Goal: Task Accomplishment & Management: Use online tool/utility

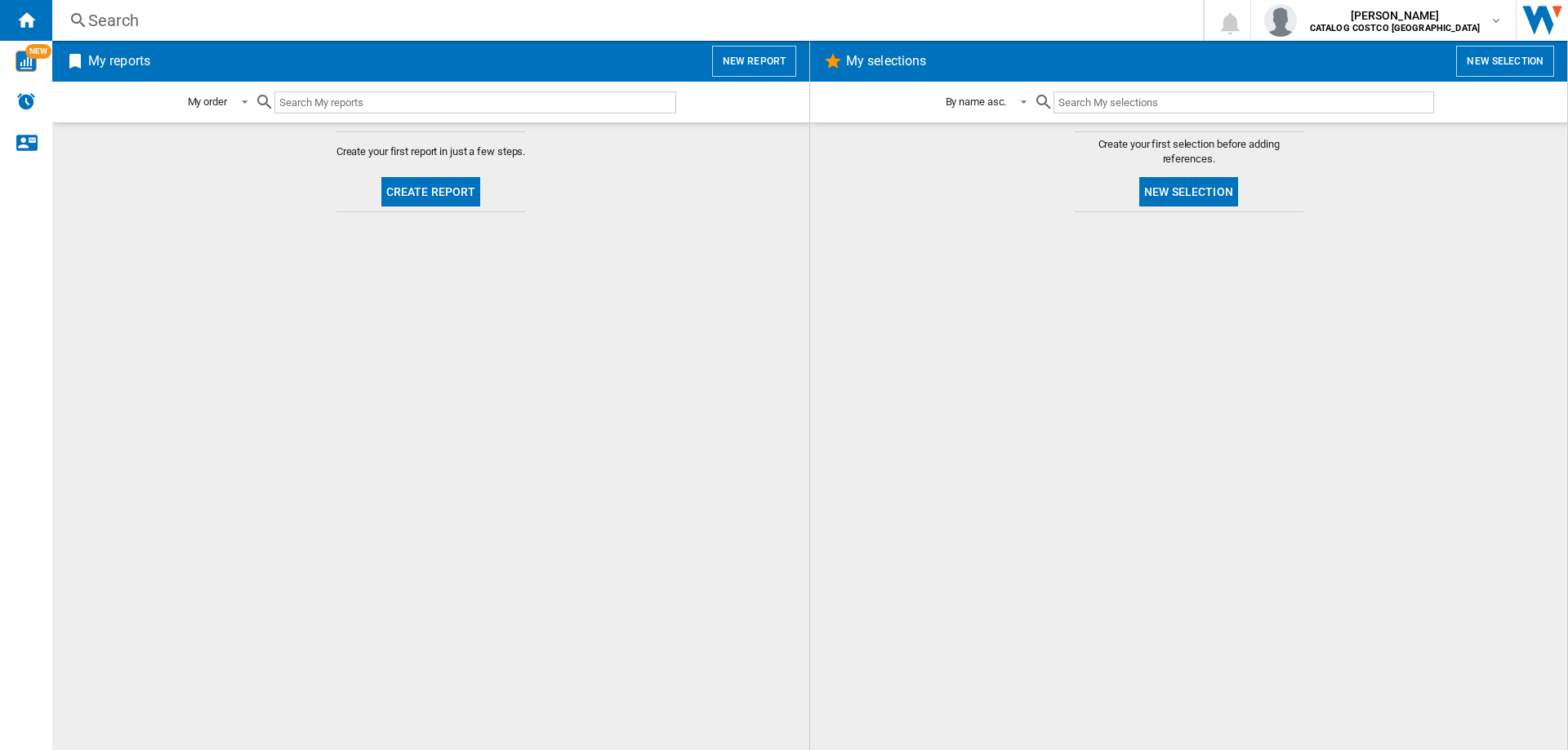
click at [758, 73] on button "New report" at bounding box center [754, 61] width 84 height 31
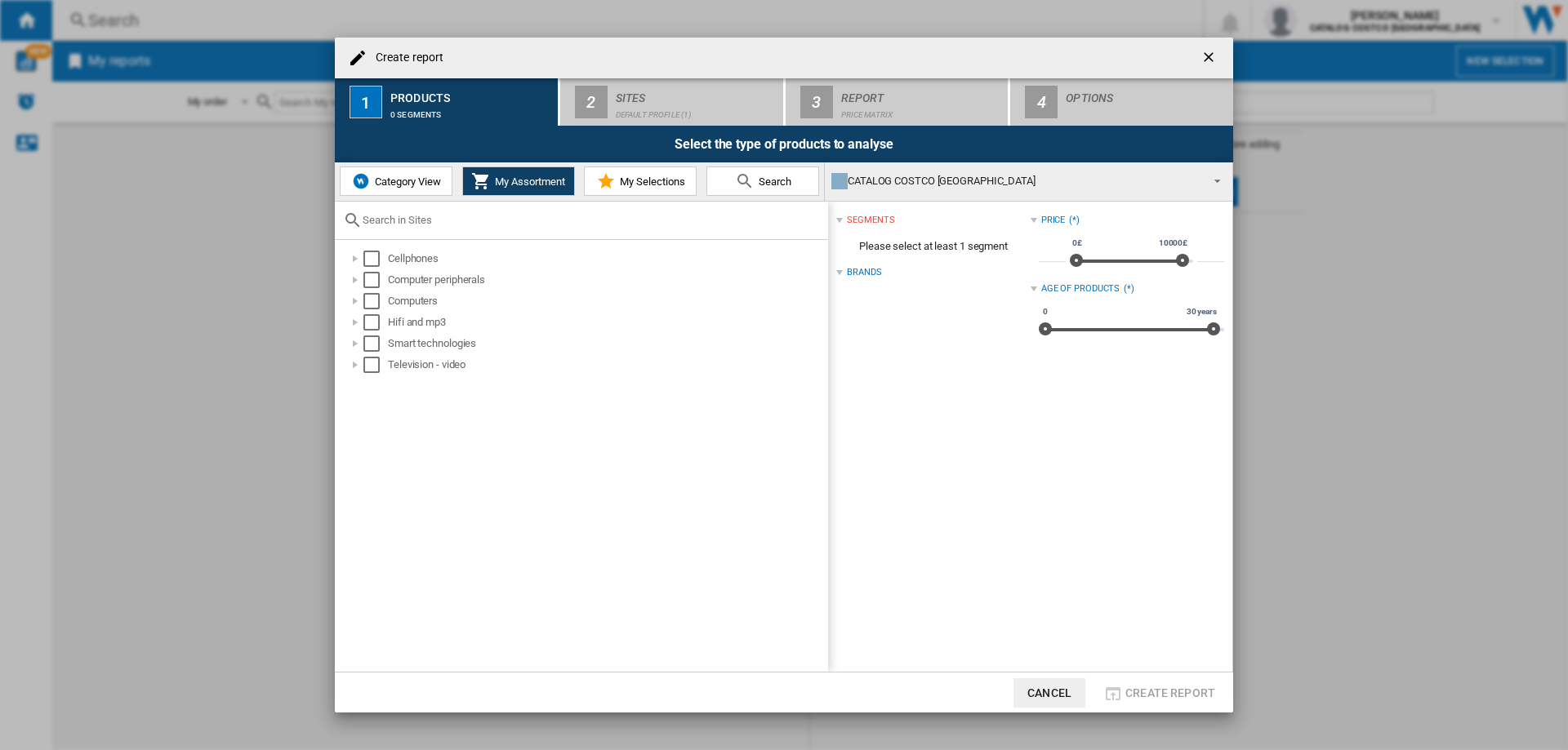
click at [220, 417] on div "Create report 1 Products 0 segments 2 Sites Default profile (1) 3 Report Price …" at bounding box center [784, 375] width 1568 height 750
drag, startPoint x: 221, startPoint y: 411, endPoint x: 276, endPoint y: 361, distance: 74.3
click at [221, 410] on div "Create report 1 Products 0 segments 2 Sites Default profile (1) 3 Report Price …" at bounding box center [784, 375] width 1568 height 750
click at [1216, 49] on ng-md-icon "getI18NText('BUTTONS.CLOSE_DIALOG')" at bounding box center [1210, 58] width 19 height 19
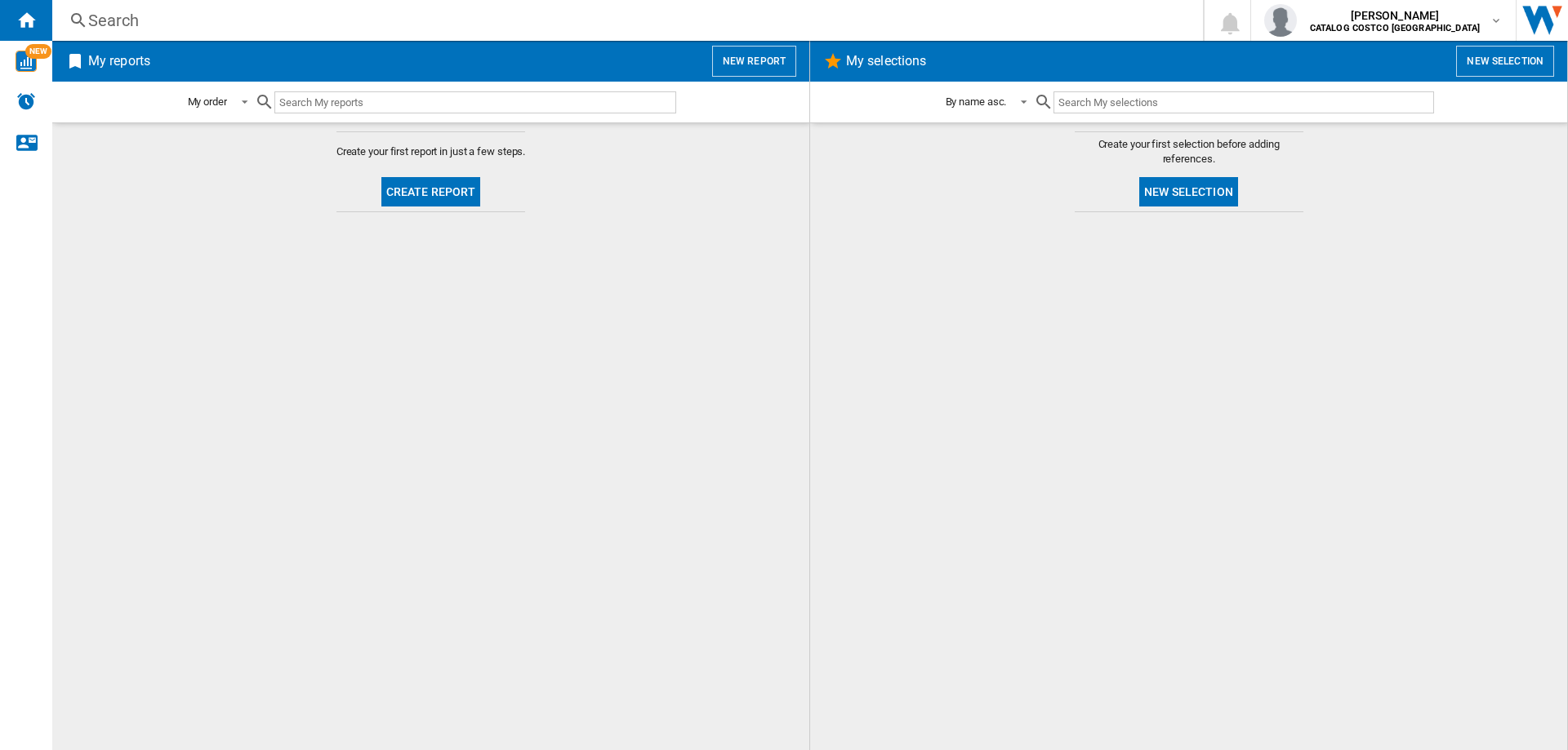
click at [732, 55] on button "New report" at bounding box center [754, 61] width 84 height 31
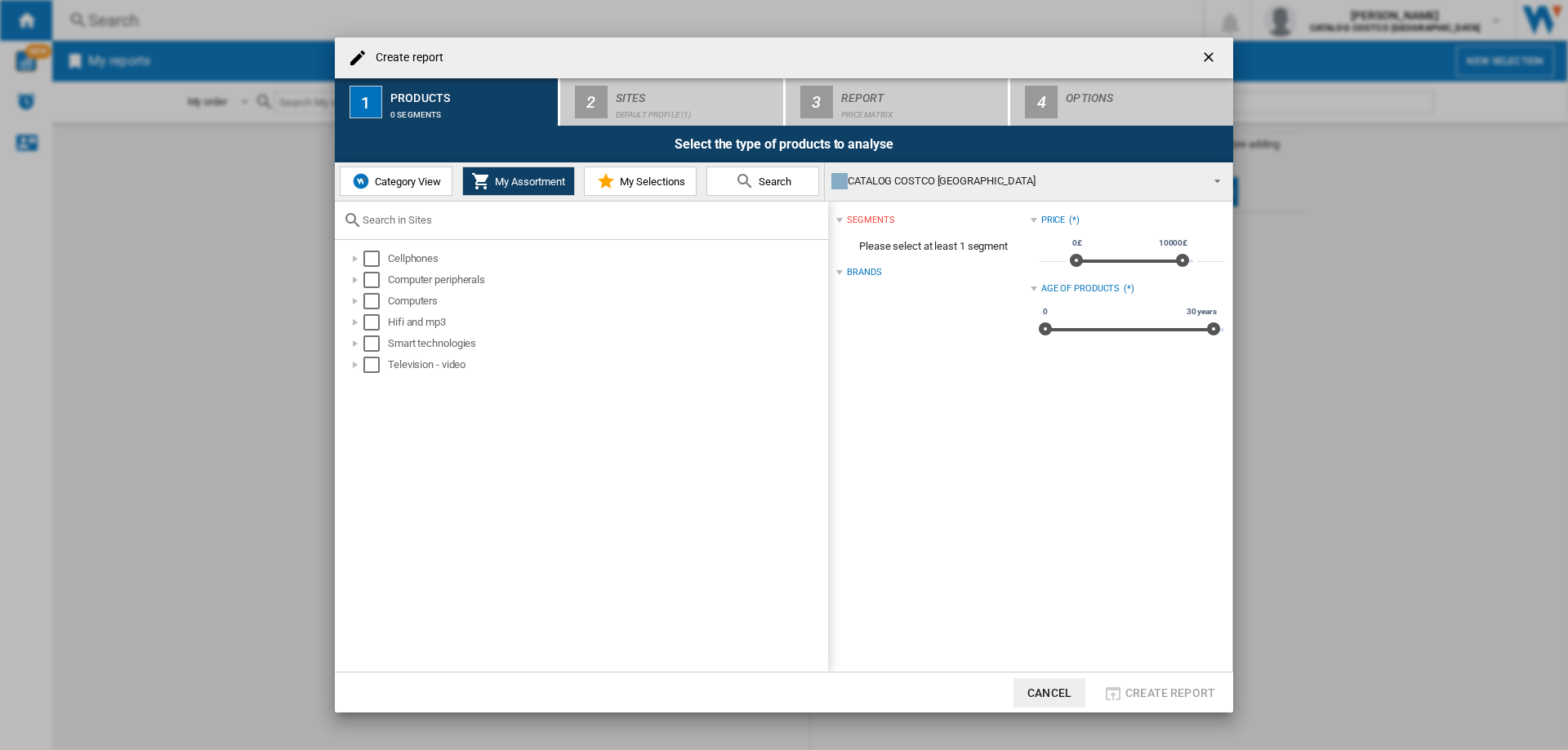
click at [413, 184] on span "Category View" at bounding box center [405, 182] width 70 height 13
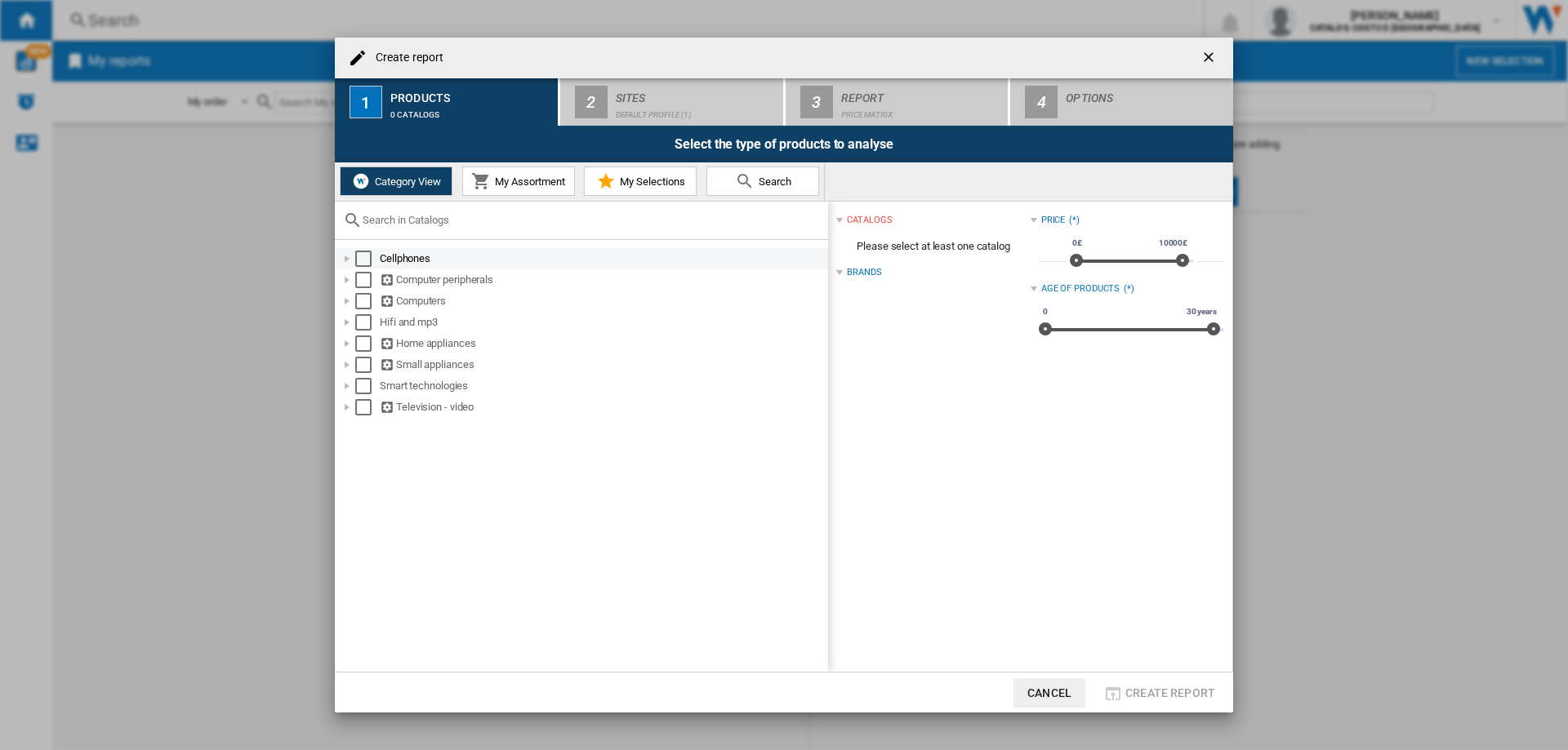
click at [363, 261] on div "Select" at bounding box center [363, 258] width 16 height 16
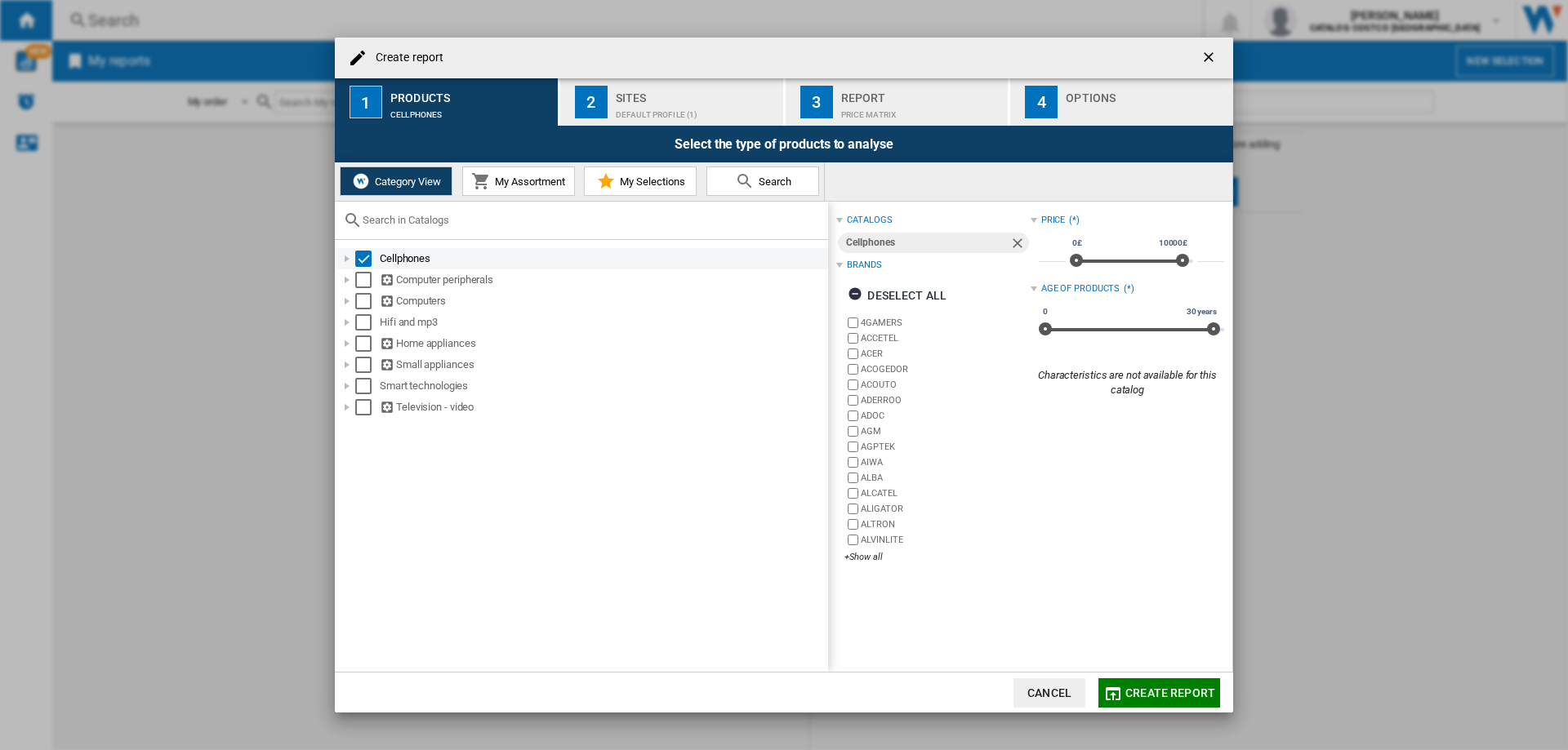
click at [367, 261] on div "Select" at bounding box center [363, 258] width 16 height 16
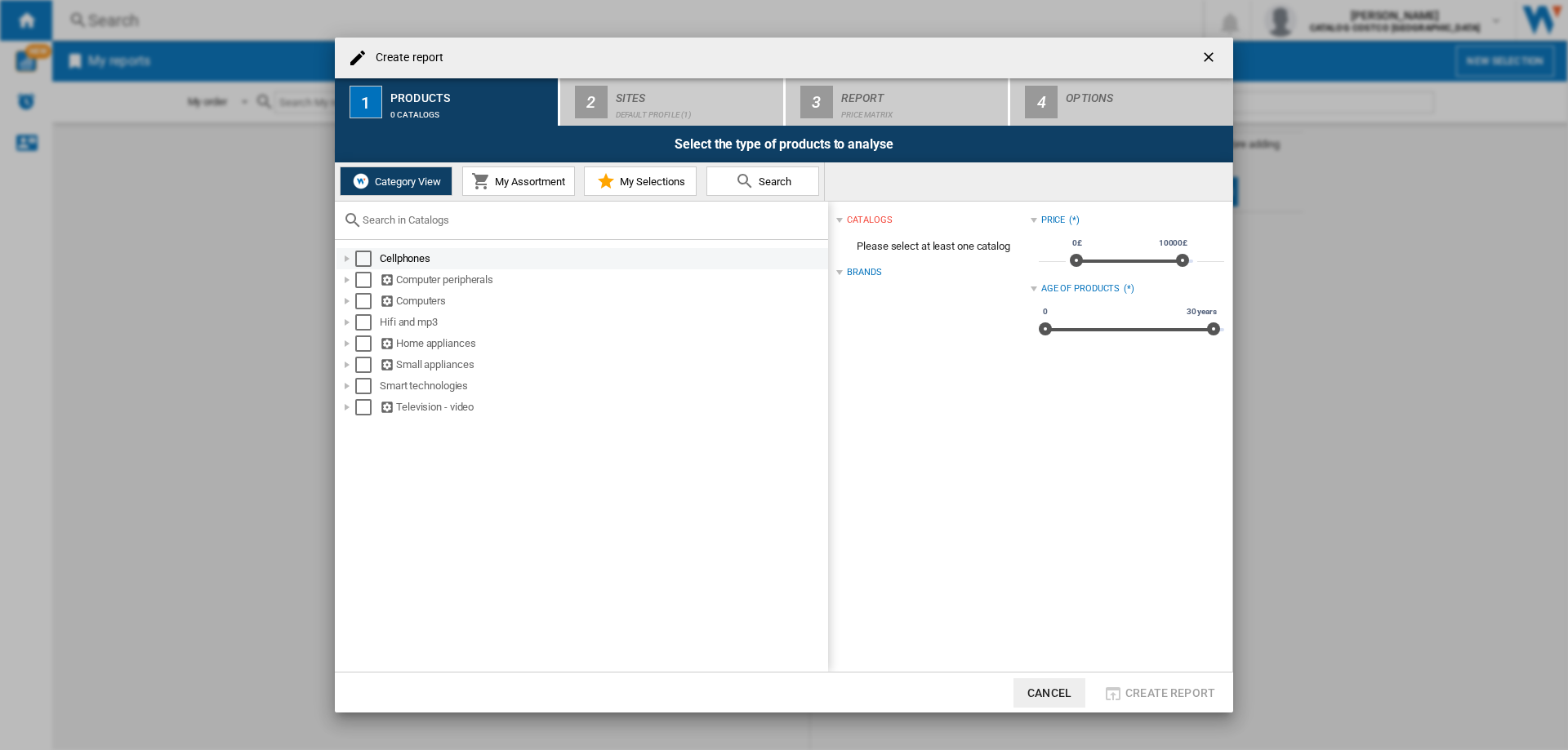
click at [350, 256] on div at bounding box center [347, 258] width 16 height 16
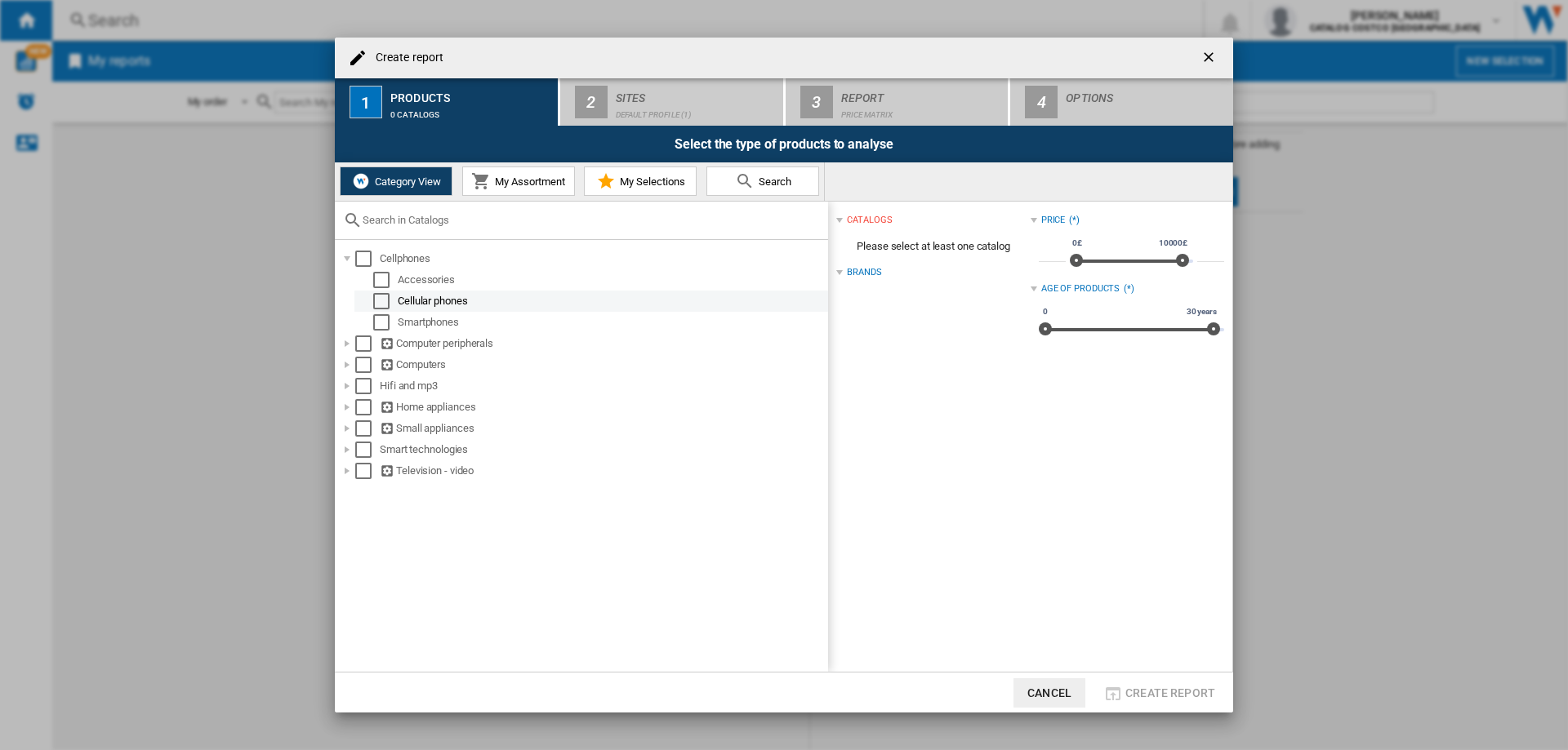
click at [380, 301] on div "Select" at bounding box center [381, 300] width 16 height 16
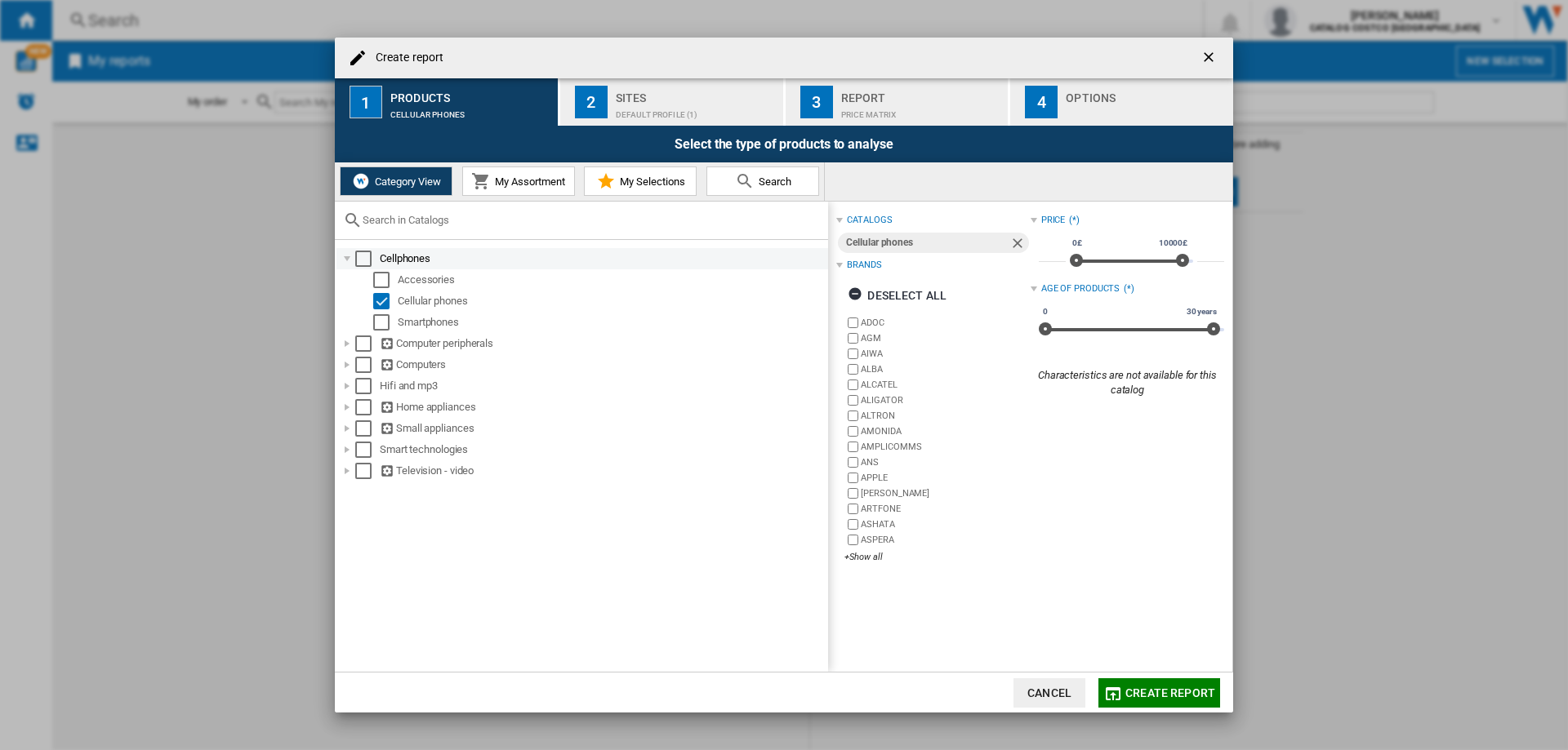
click at [352, 252] on div at bounding box center [347, 258] width 16 height 16
click at [363, 261] on div "Select" at bounding box center [363, 258] width 16 height 16
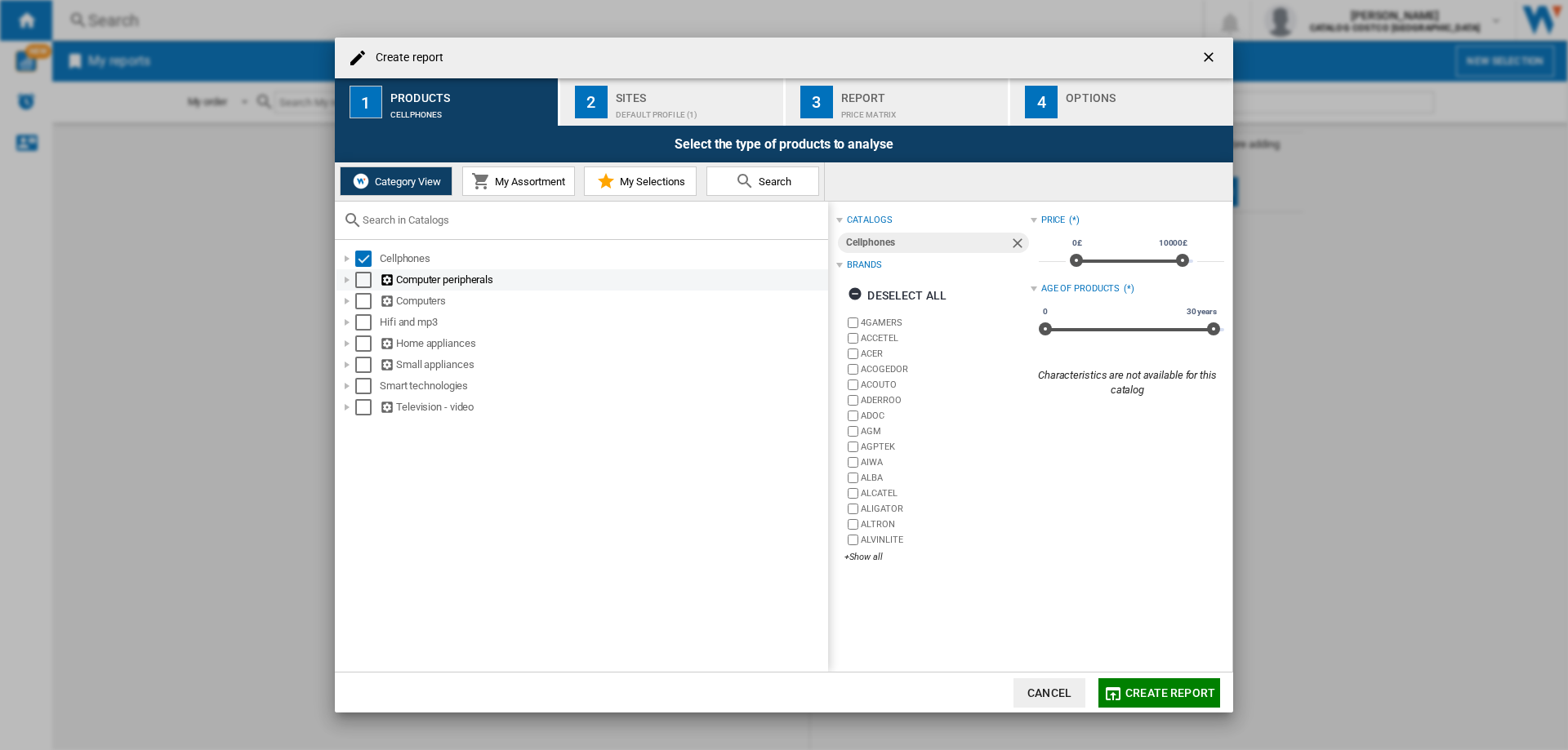
click at [366, 284] on div "Select" at bounding box center [363, 279] width 16 height 16
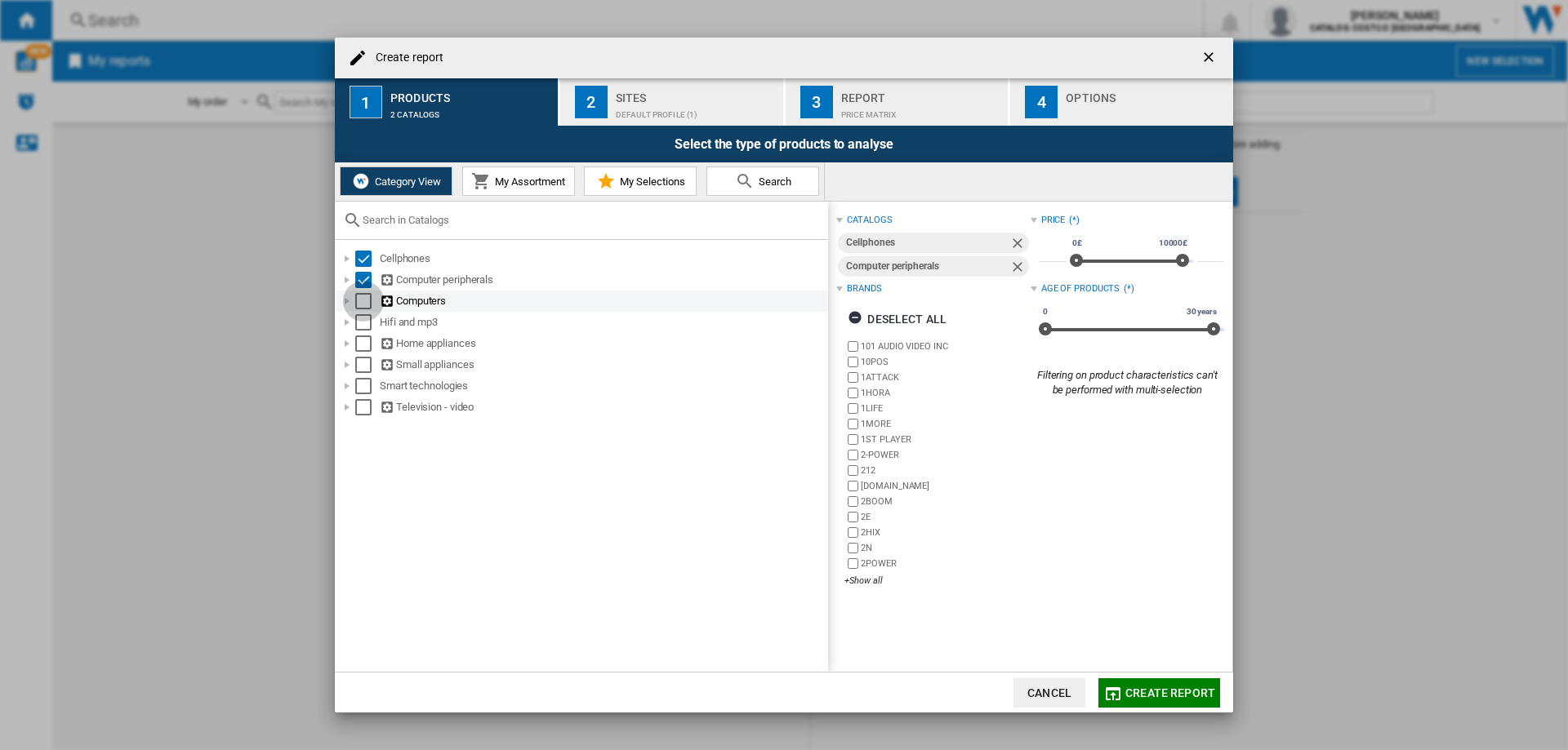
click at [367, 302] on div "Select" at bounding box center [363, 300] width 16 height 16
click at [368, 320] on div "Select" at bounding box center [363, 322] width 16 height 16
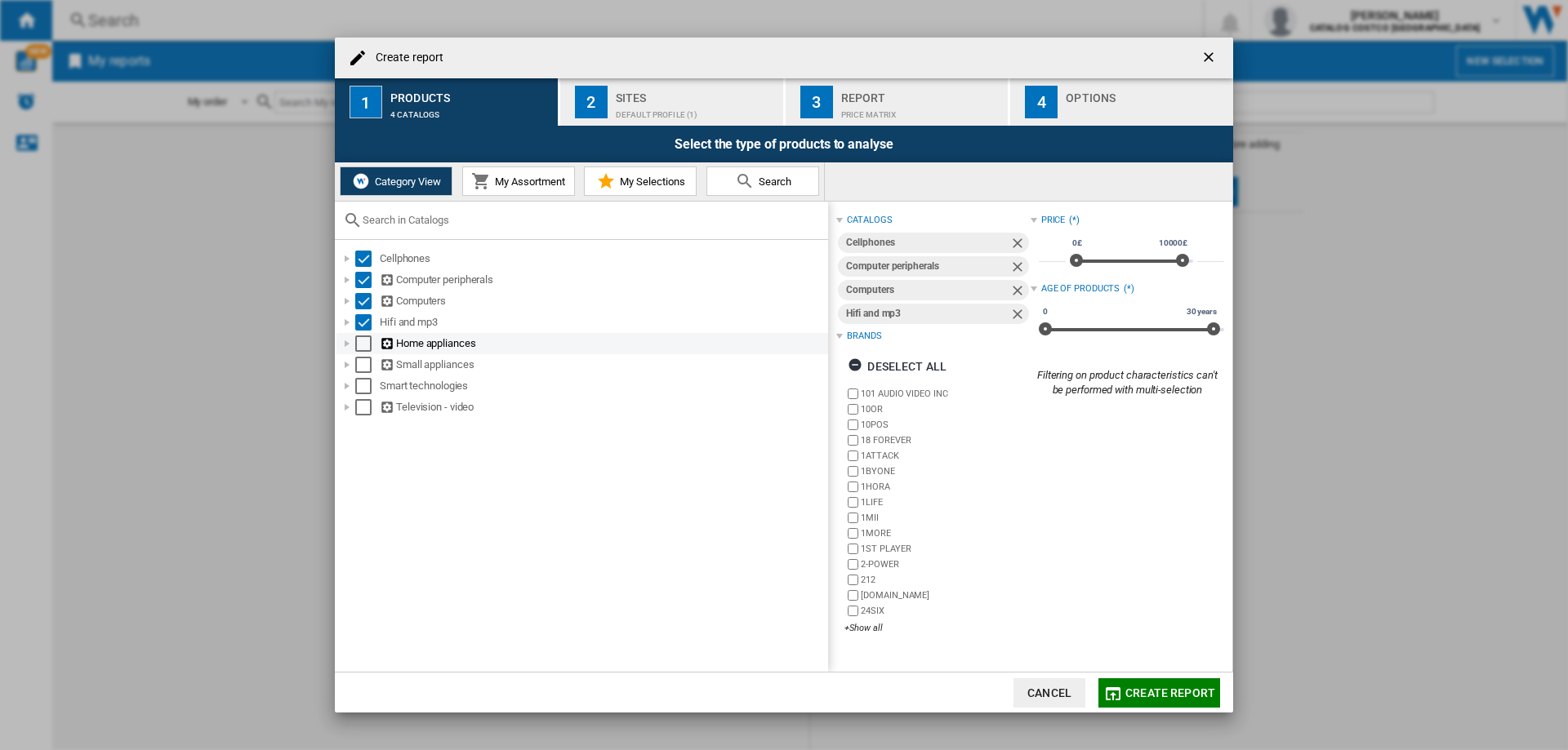
click at [366, 347] on div "Select" at bounding box center [363, 343] width 16 height 16
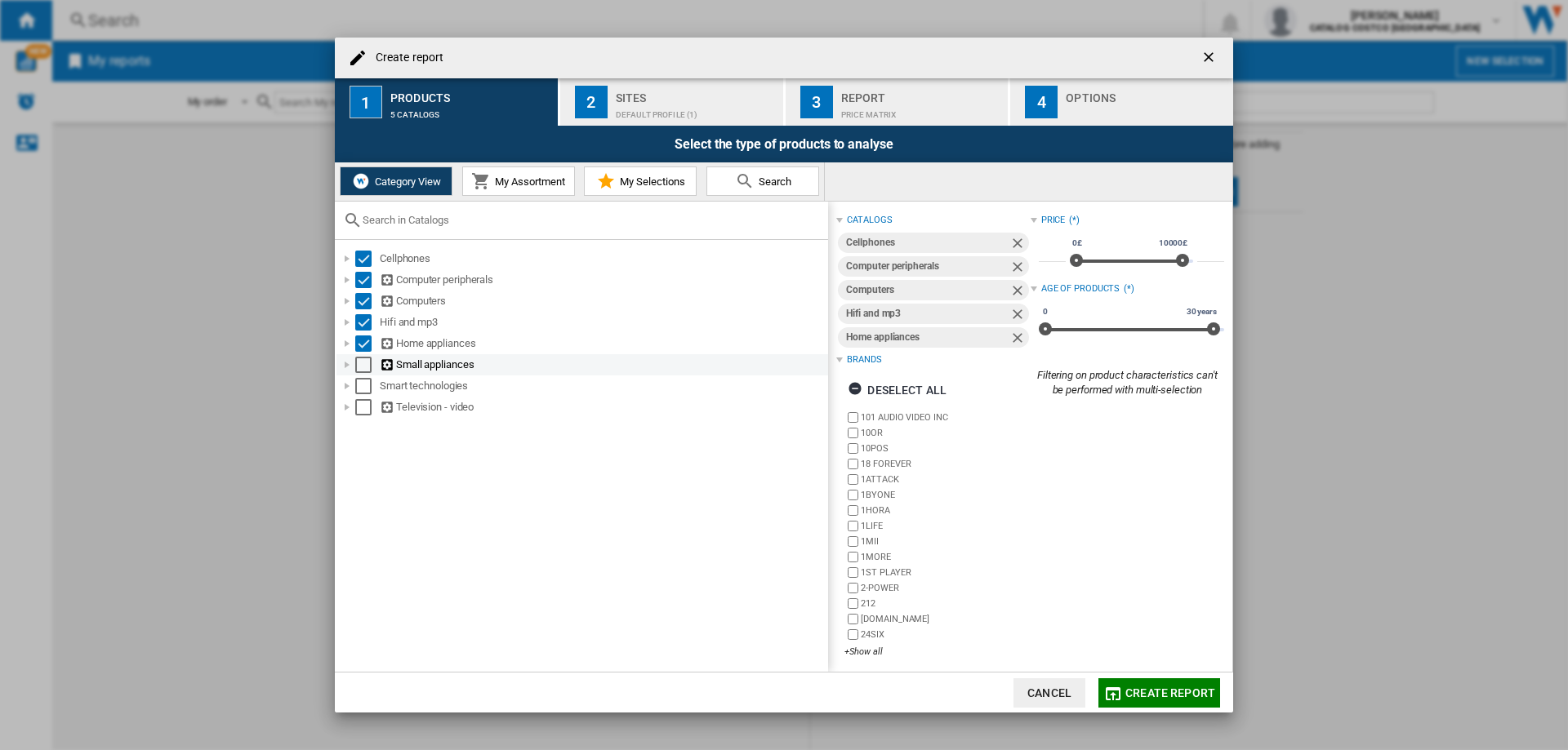
click at [365, 371] on div "Select" at bounding box center [363, 364] width 16 height 16
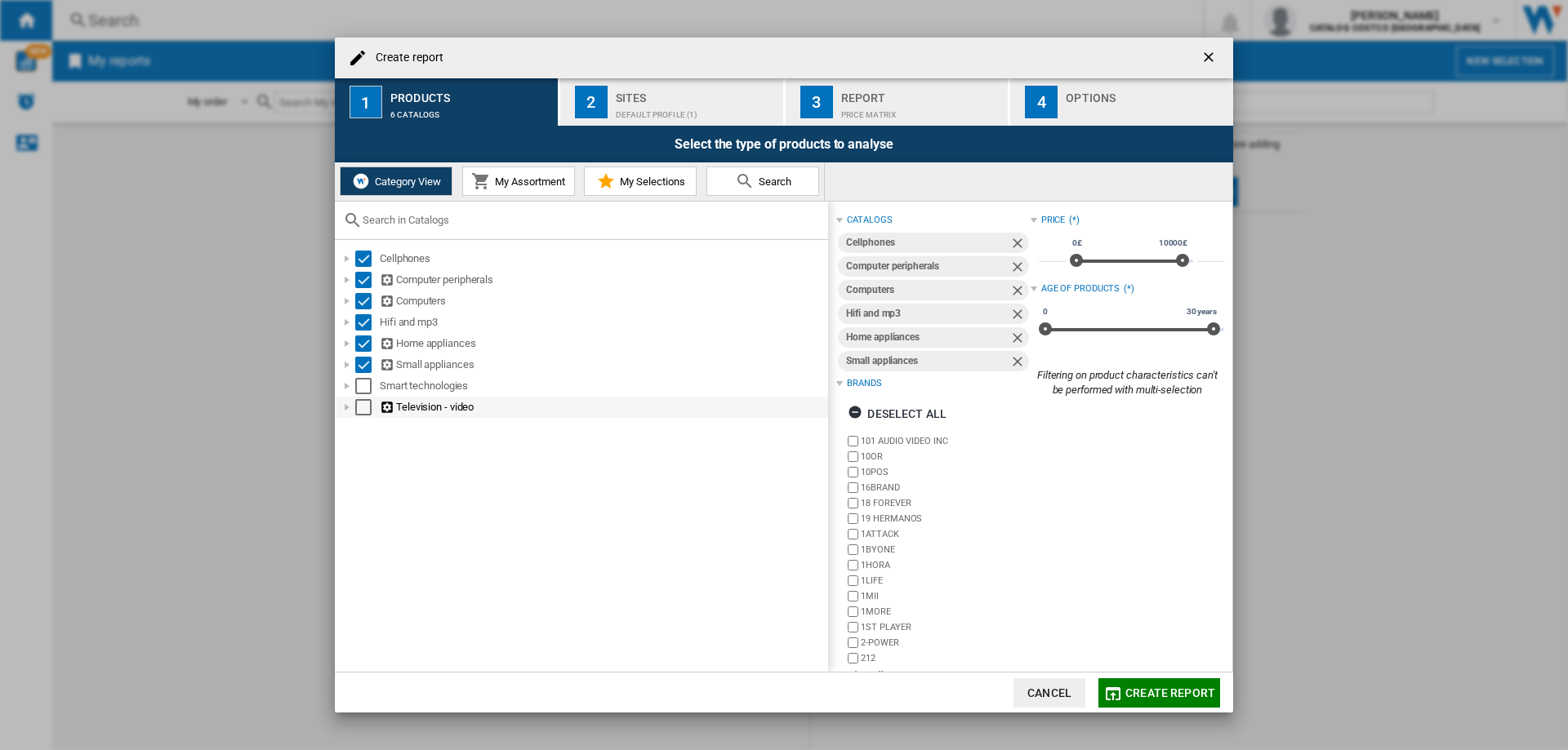
drag, startPoint x: 363, startPoint y: 381, endPoint x: 363, endPoint y: 407, distance: 26.0
click at [363, 382] on div "Select" at bounding box center [363, 385] width 16 height 16
click at [363, 407] on div "Select" at bounding box center [363, 407] width 16 height 16
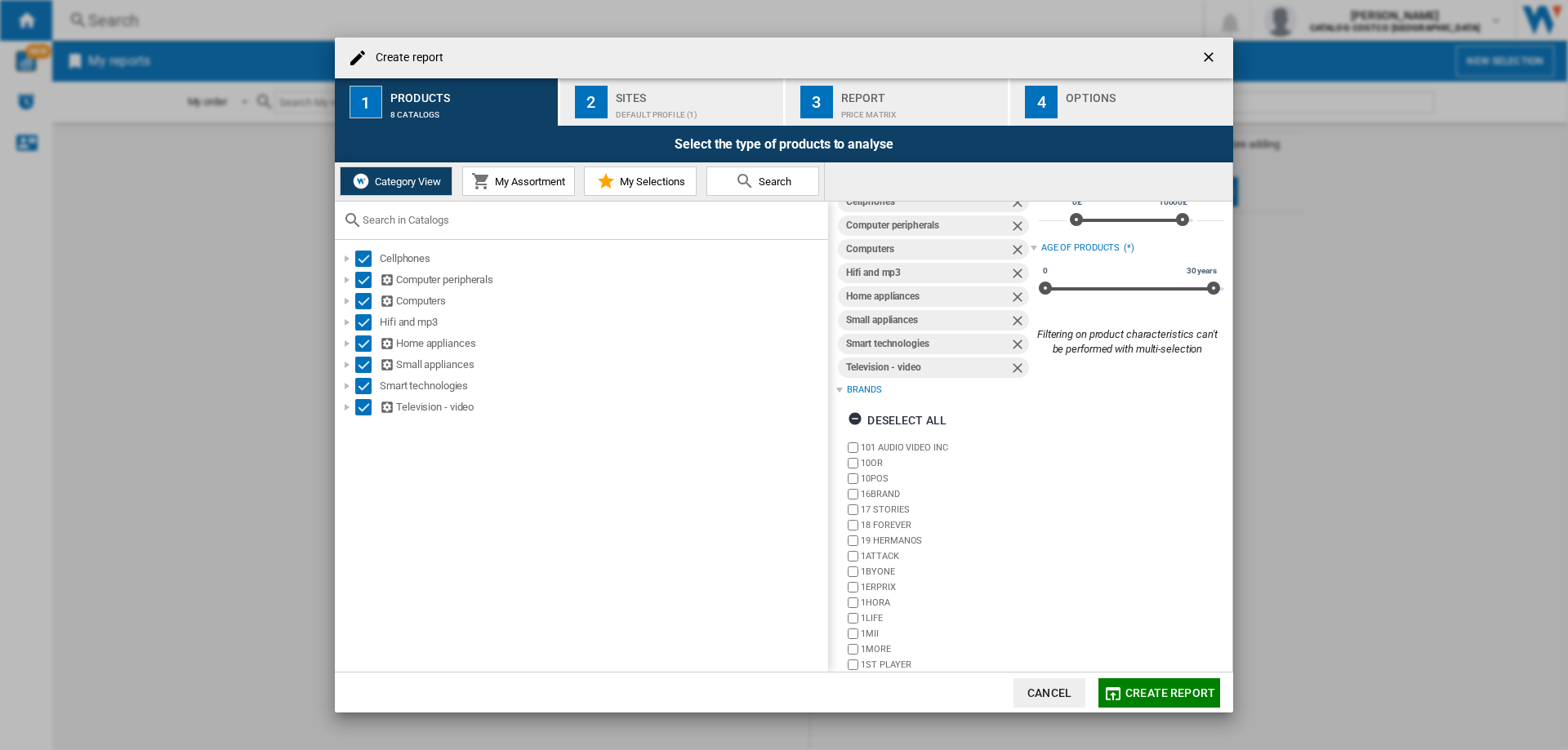
scroll to position [77, 0]
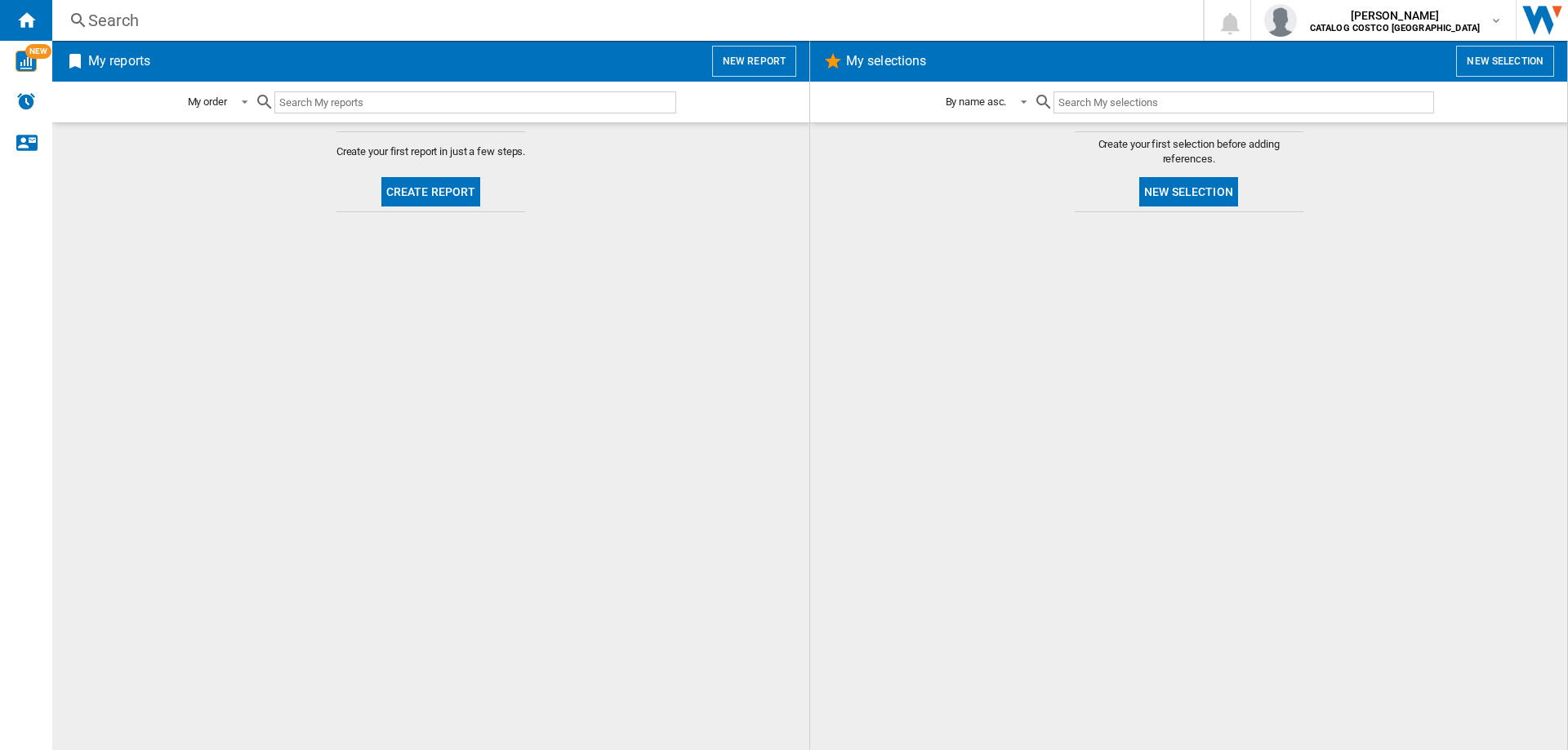
click at [728, 59] on button "New report" at bounding box center [754, 61] width 84 height 31
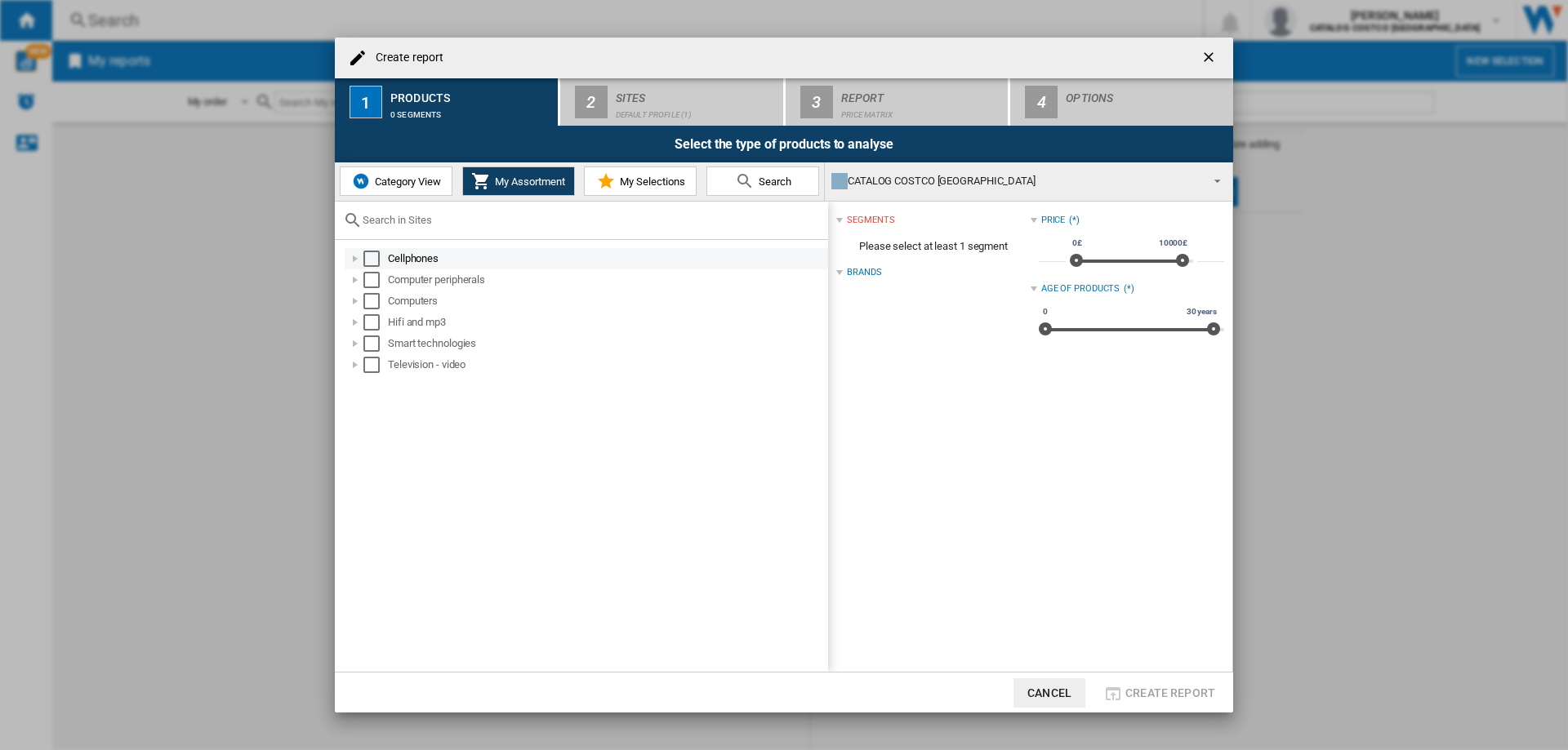
click at [359, 261] on div at bounding box center [355, 258] width 16 height 16
click at [373, 262] on div "Select" at bounding box center [371, 258] width 16 height 16
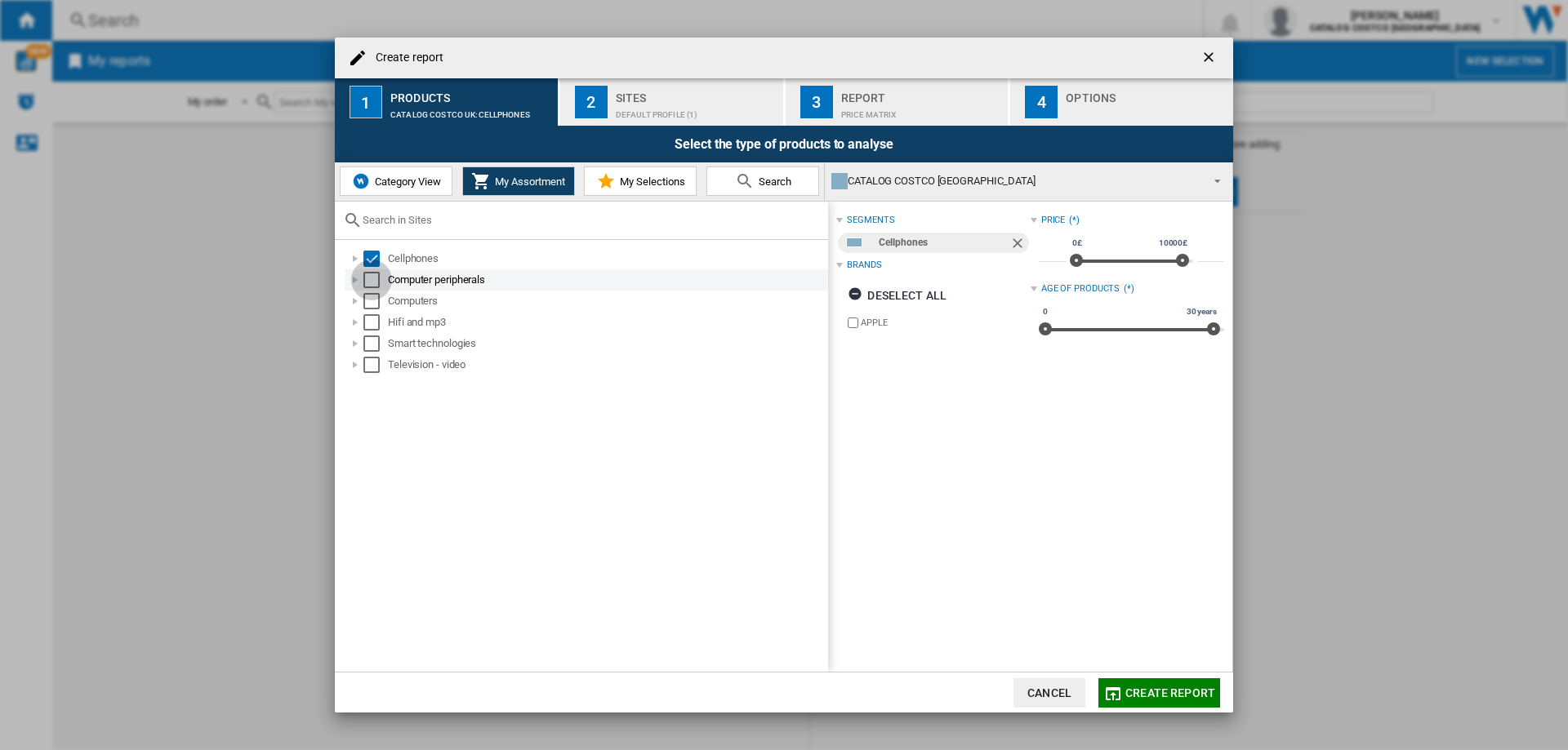
click at [370, 280] on div "Select" at bounding box center [371, 279] width 16 height 16
click at [373, 304] on div "Select" at bounding box center [371, 300] width 16 height 16
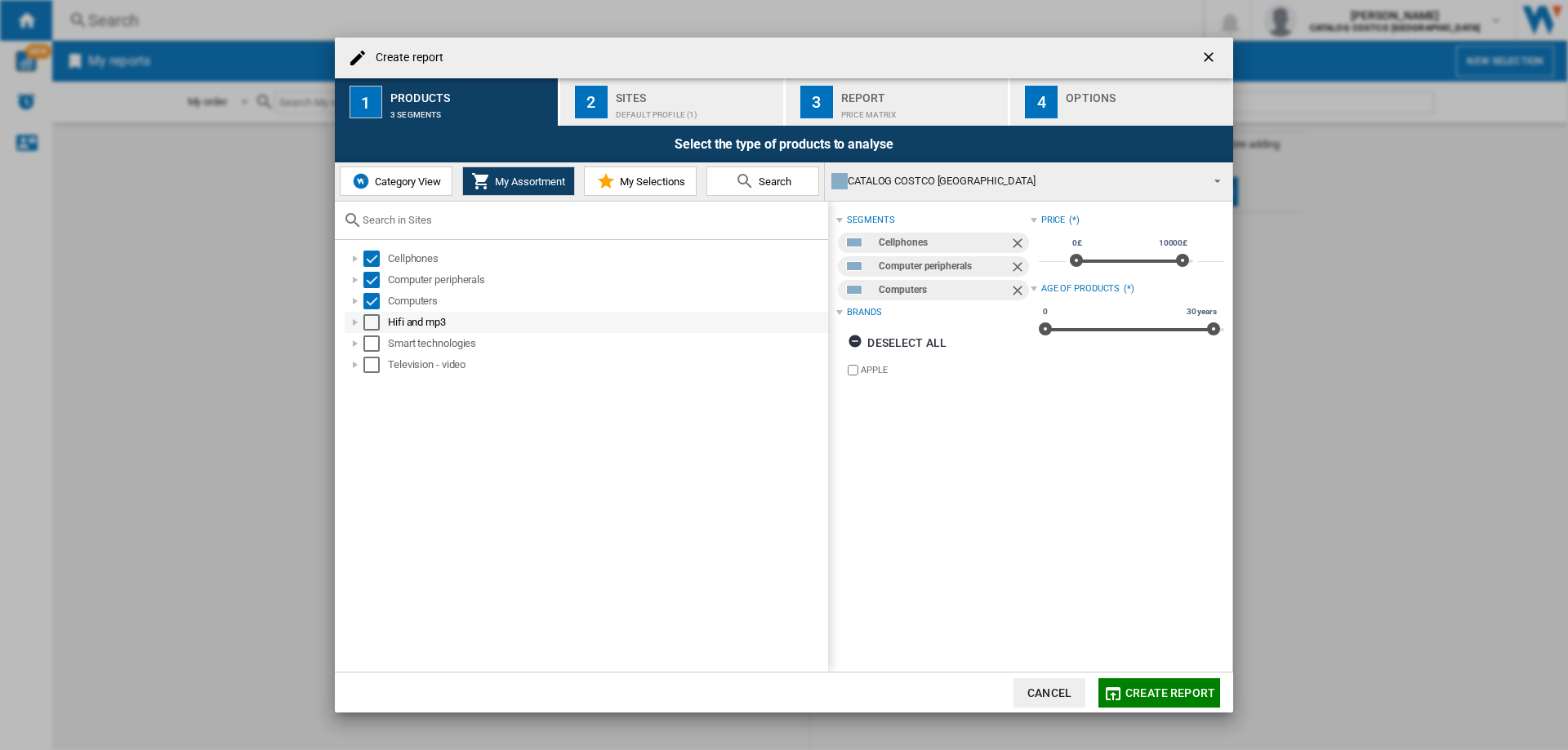
click at [368, 320] on div "Select" at bounding box center [371, 322] width 16 height 16
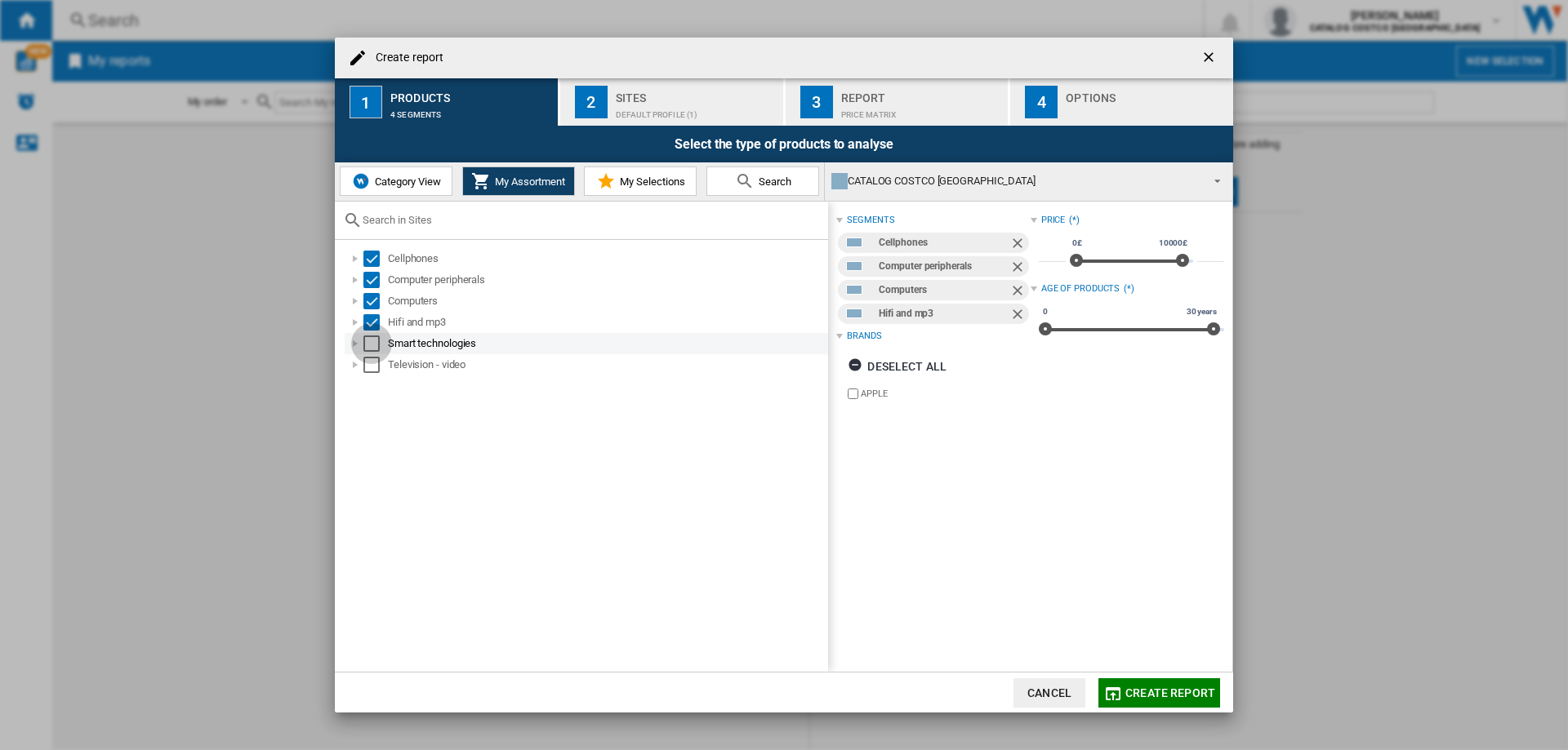
click at [374, 338] on div "Select" at bounding box center [371, 343] width 16 height 16
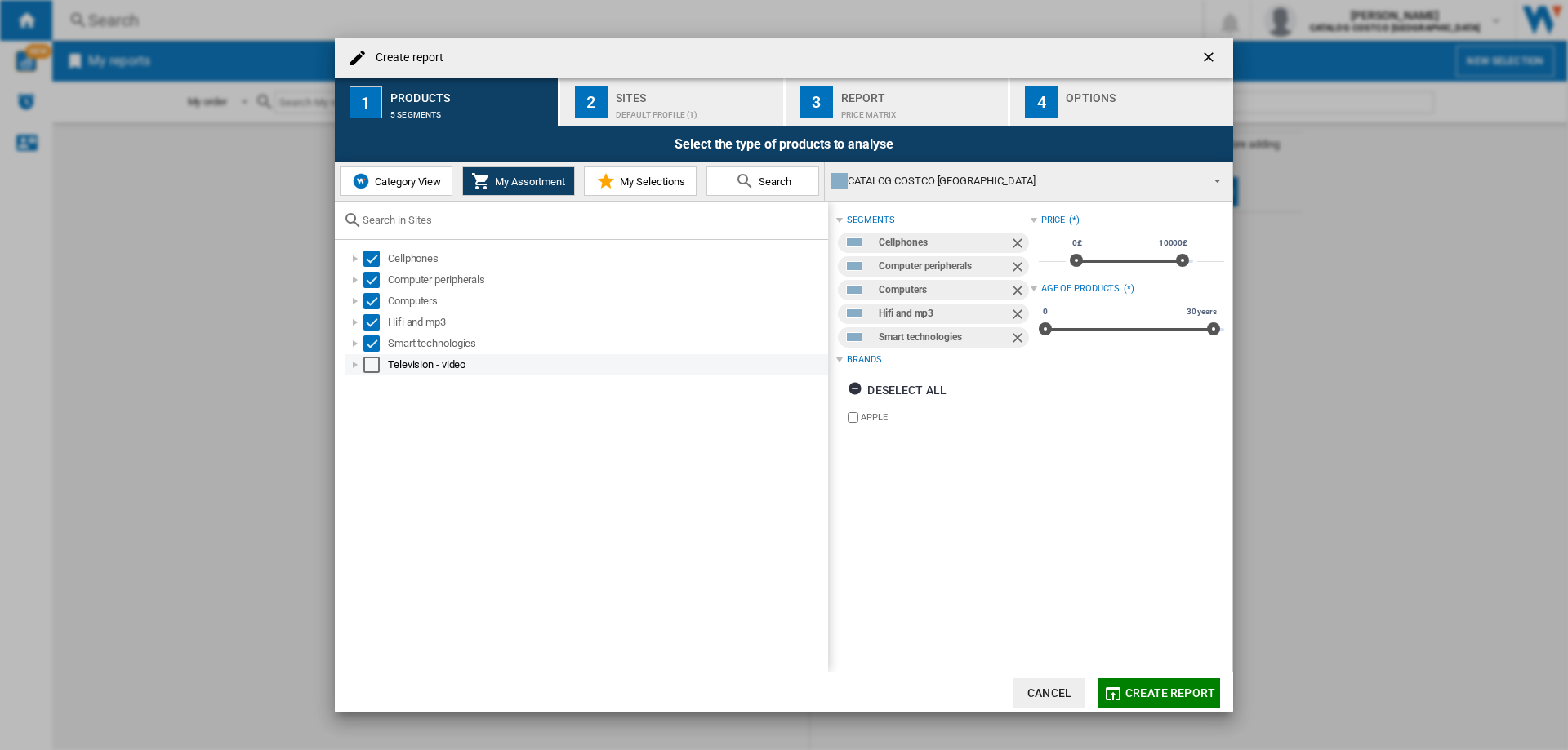
click at [371, 371] on div "Select" at bounding box center [371, 364] width 16 height 16
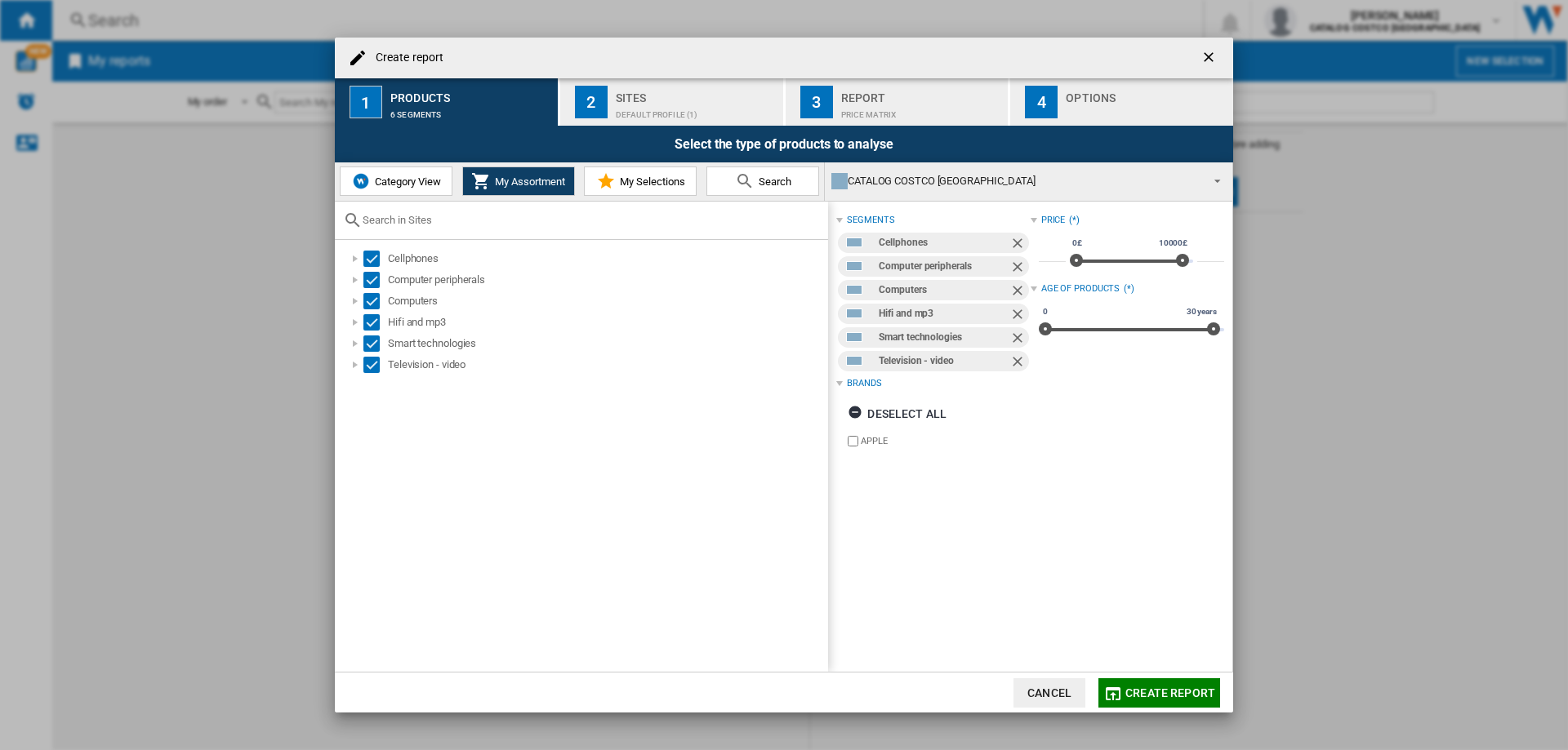
click at [679, 92] on div "Sites" at bounding box center [696, 93] width 161 height 17
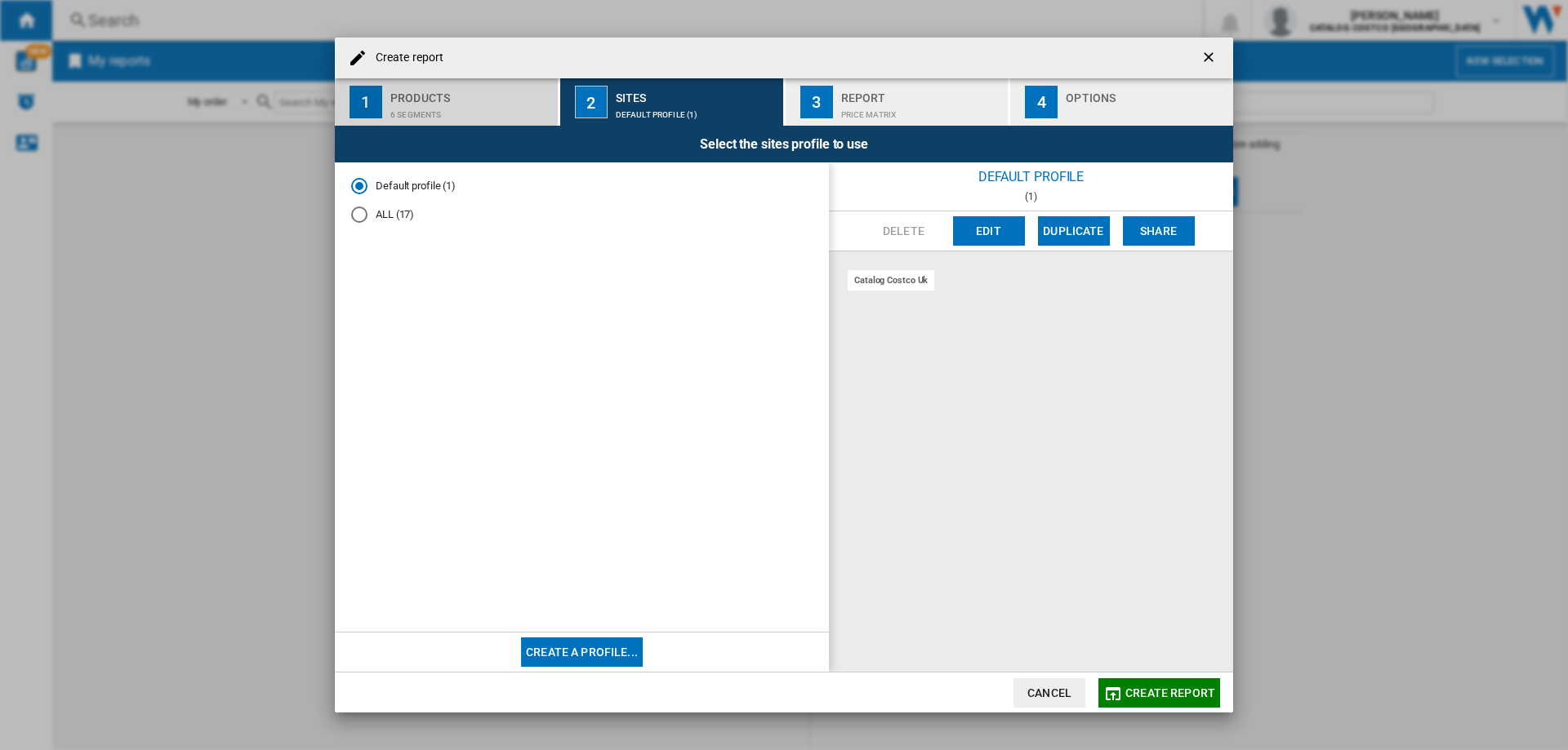
click at [478, 100] on div "Products" at bounding box center [470, 93] width 161 height 17
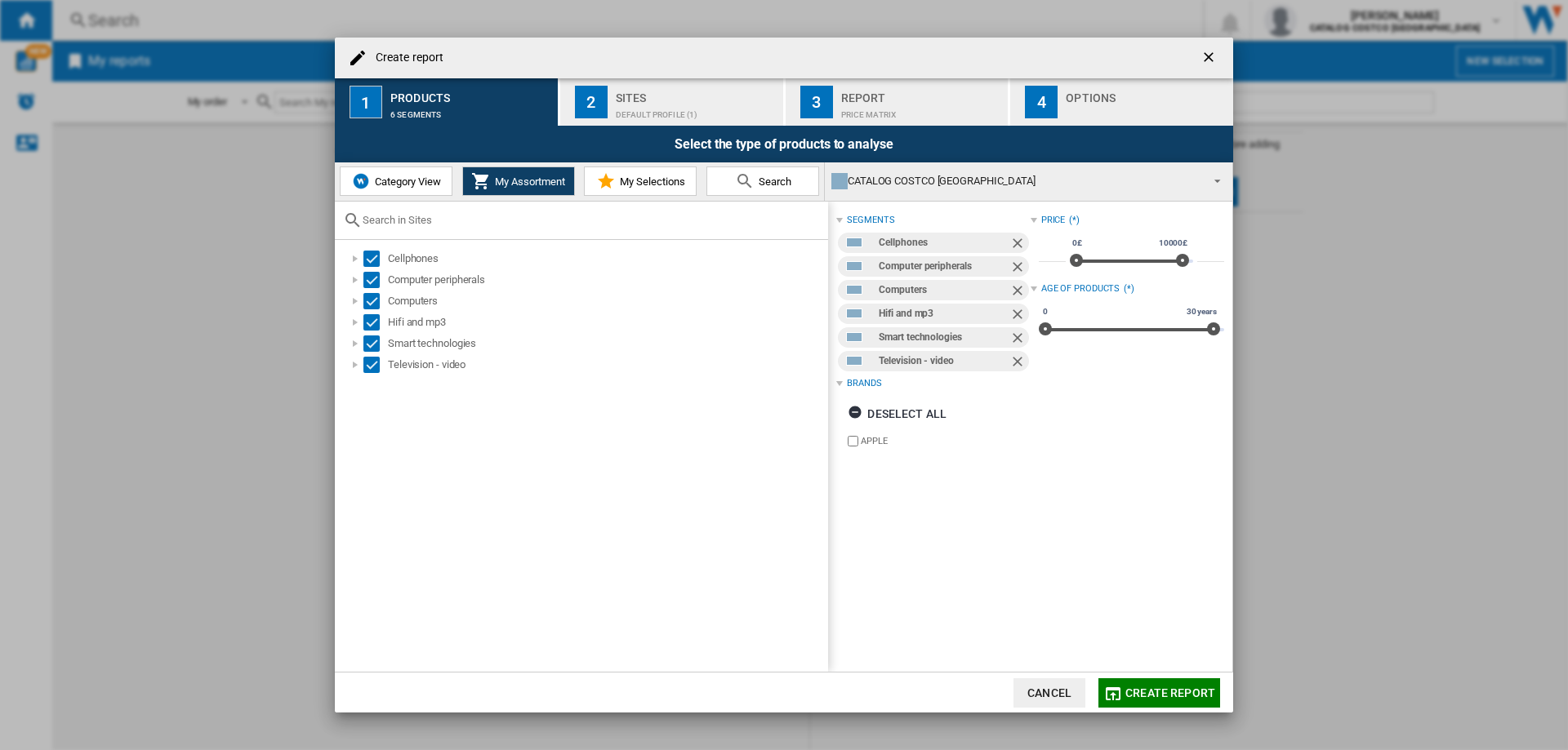
click at [709, 109] on div "Default profile (1)" at bounding box center [696, 110] width 161 height 17
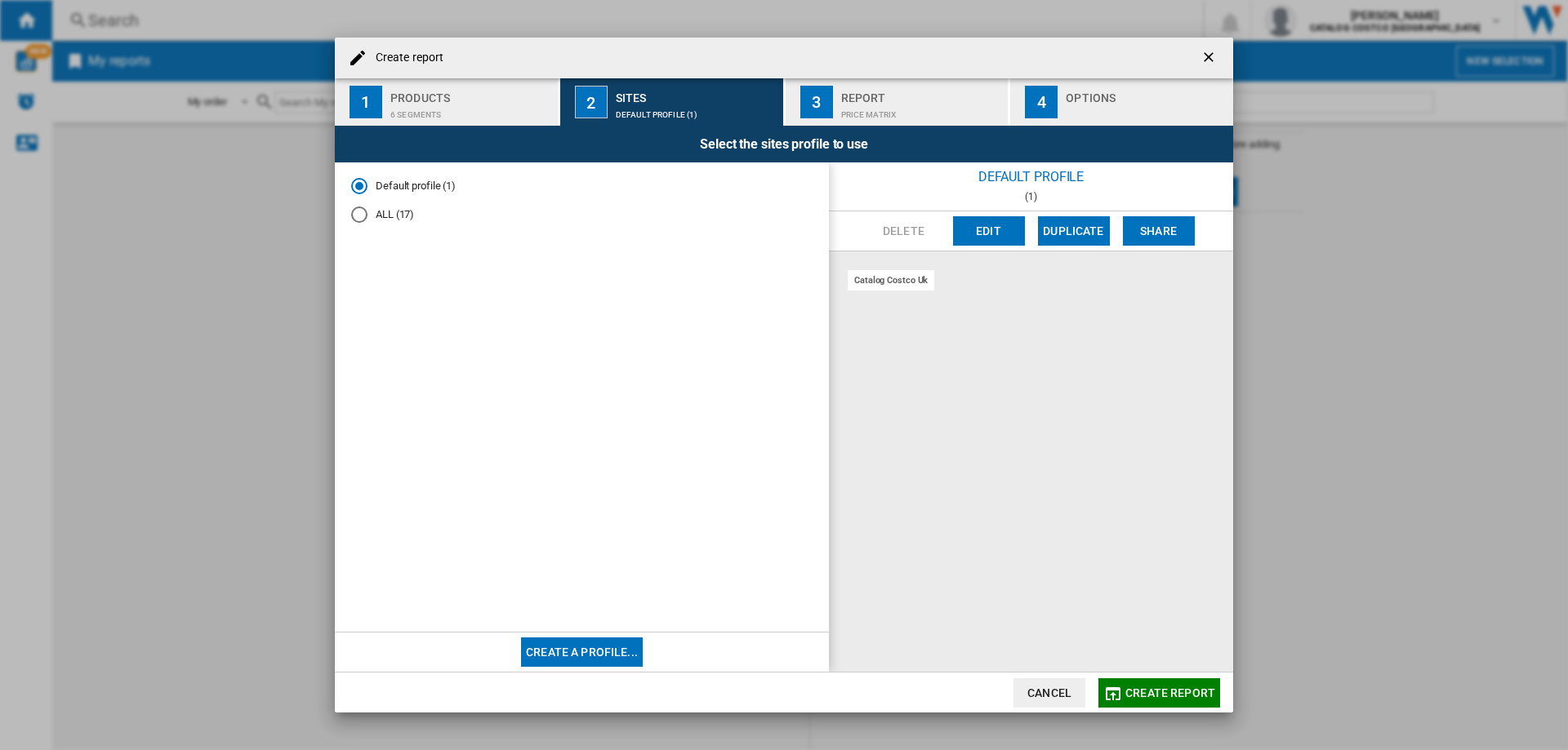
click at [356, 216] on div "ALL (17)" at bounding box center [358, 214] width 16 height 16
drag, startPoint x: 1138, startPoint y: 304, endPoint x: 1195, endPoint y: 309, distance: 57.2
click at [1004, 321] on div "richer sounds" at bounding box center [967, 331] width 71 height 20
click at [1142, 446] on div "[PERSON_NAME] [DOMAIN_NAME] [PERSON_NAME] direct costco uk [DOMAIN_NAME] boots …" at bounding box center [1030, 462] width 404 height 420
drag, startPoint x: 854, startPoint y: 304, endPoint x: 959, endPoint y: 309, distance: 105.1
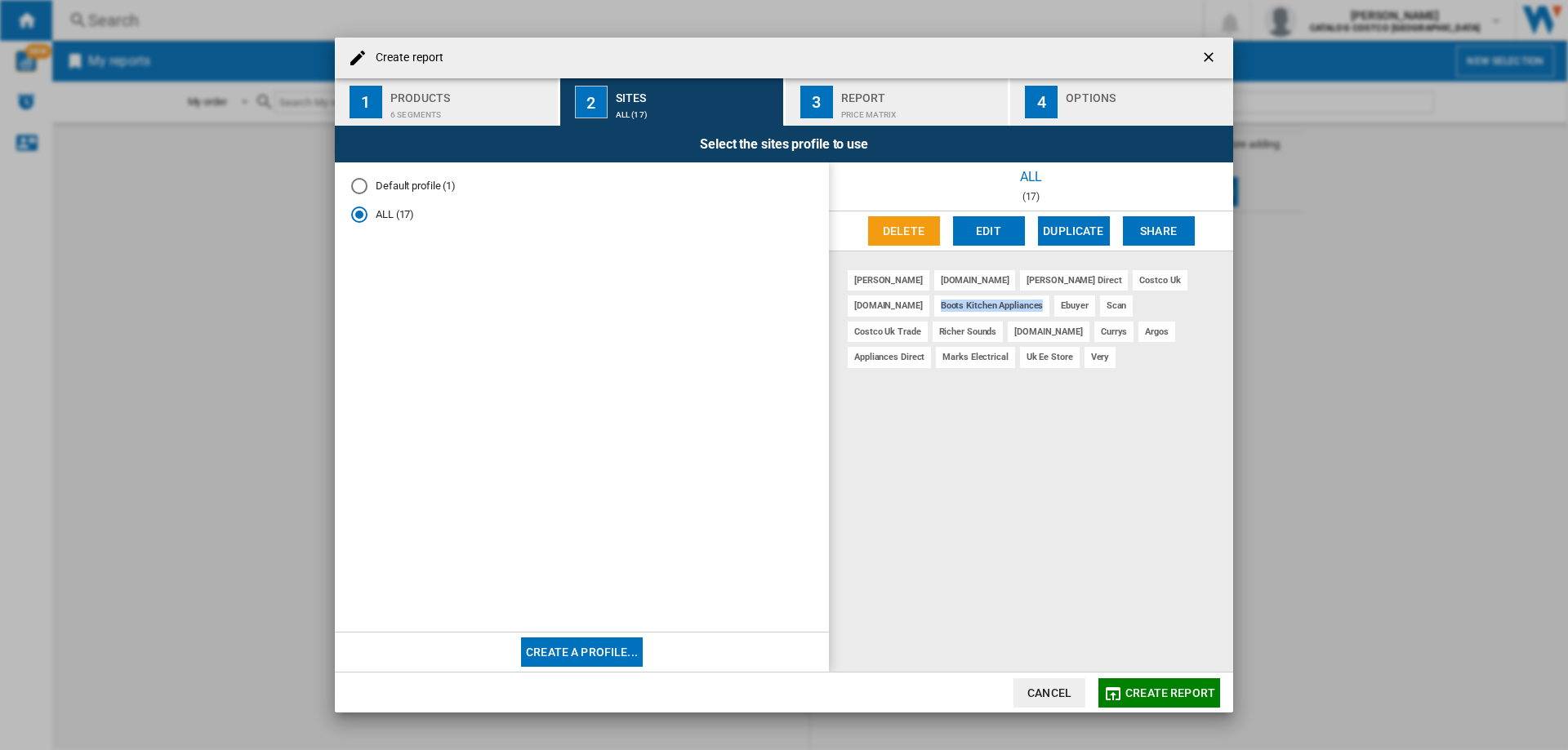
click at [959, 308] on div "boots kitchen appliances" at bounding box center [992, 305] width 116 height 20
click at [1022, 499] on div "[PERSON_NAME] [DOMAIN_NAME] [PERSON_NAME] direct costco uk [DOMAIN_NAME] boots …" at bounding box center [1030, 462] width 404 height 420
click at [1162, 677] on md-dialog-actions "Cancel Create report" at bounding box center [784, 692] width 898 height 41
click at [1162, 679] on button "Create report" at bounding box center [1159, 693] width 122 height 29
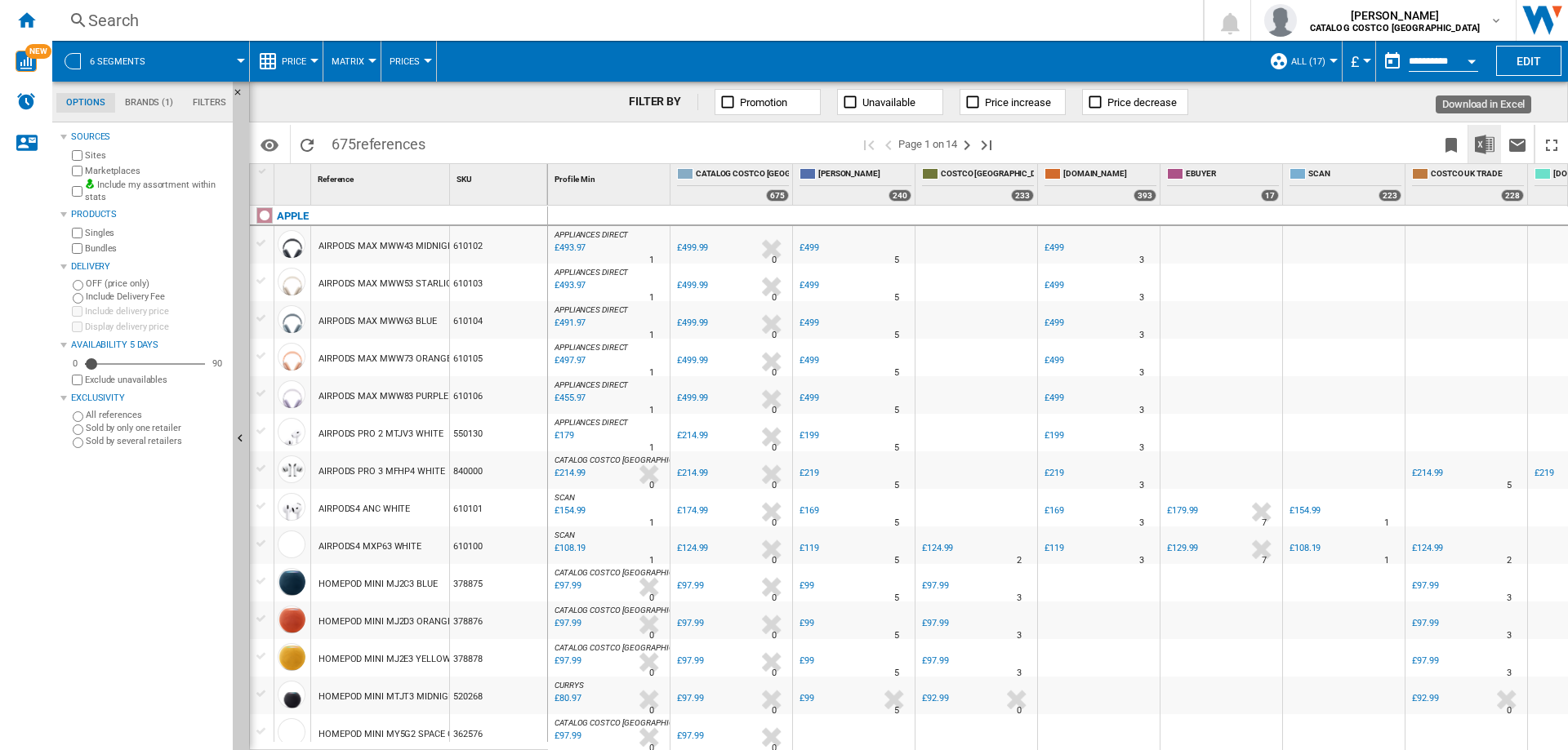
click at [1486, 142] on img "Download in Excel" at bounding box center [1484, 144] width 19 height 19
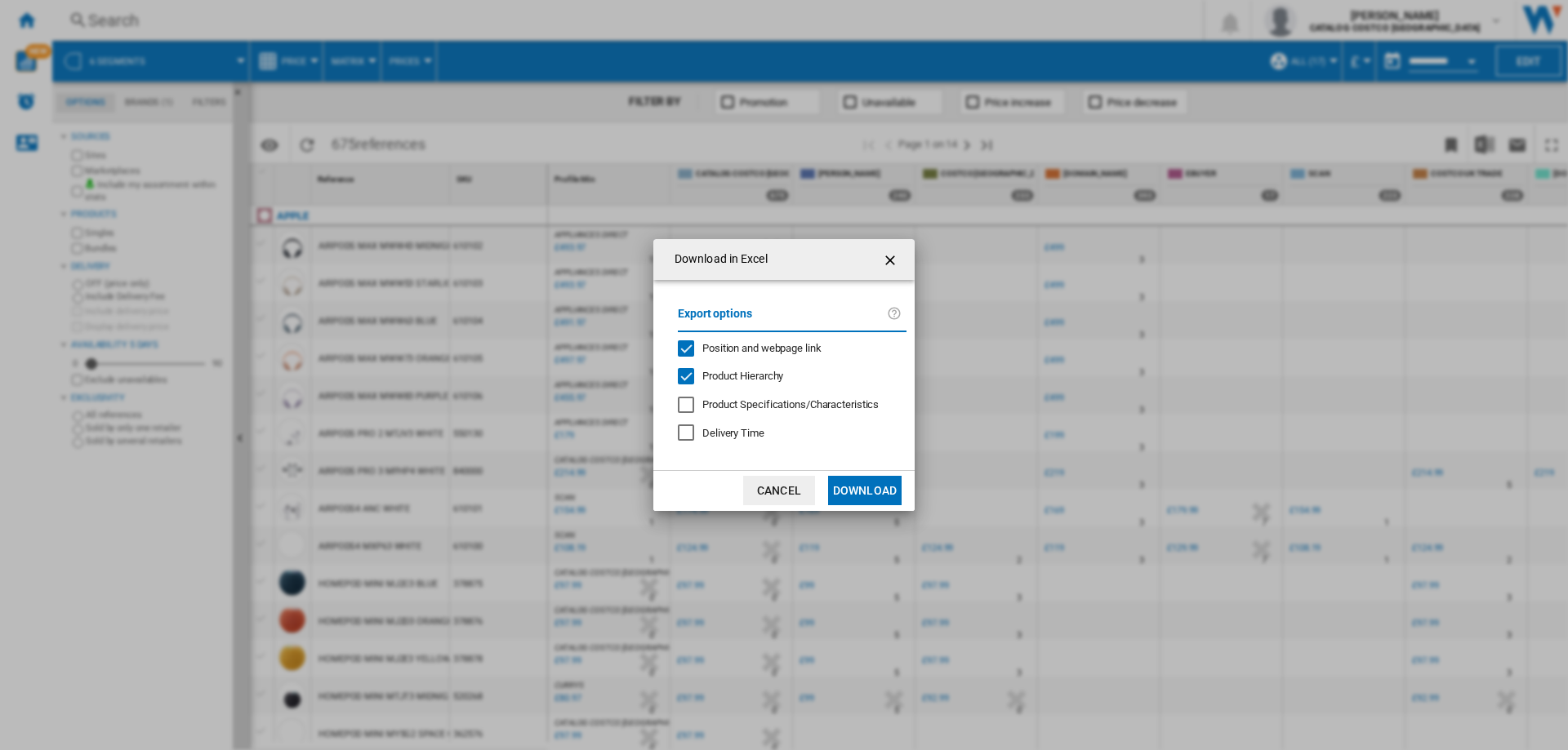
click at [895, 261] on ng-md-icon "getI18NText('BUTTONS.CLOSE_DIALOG')" at bounding box center [891, 260] width 19 height 19
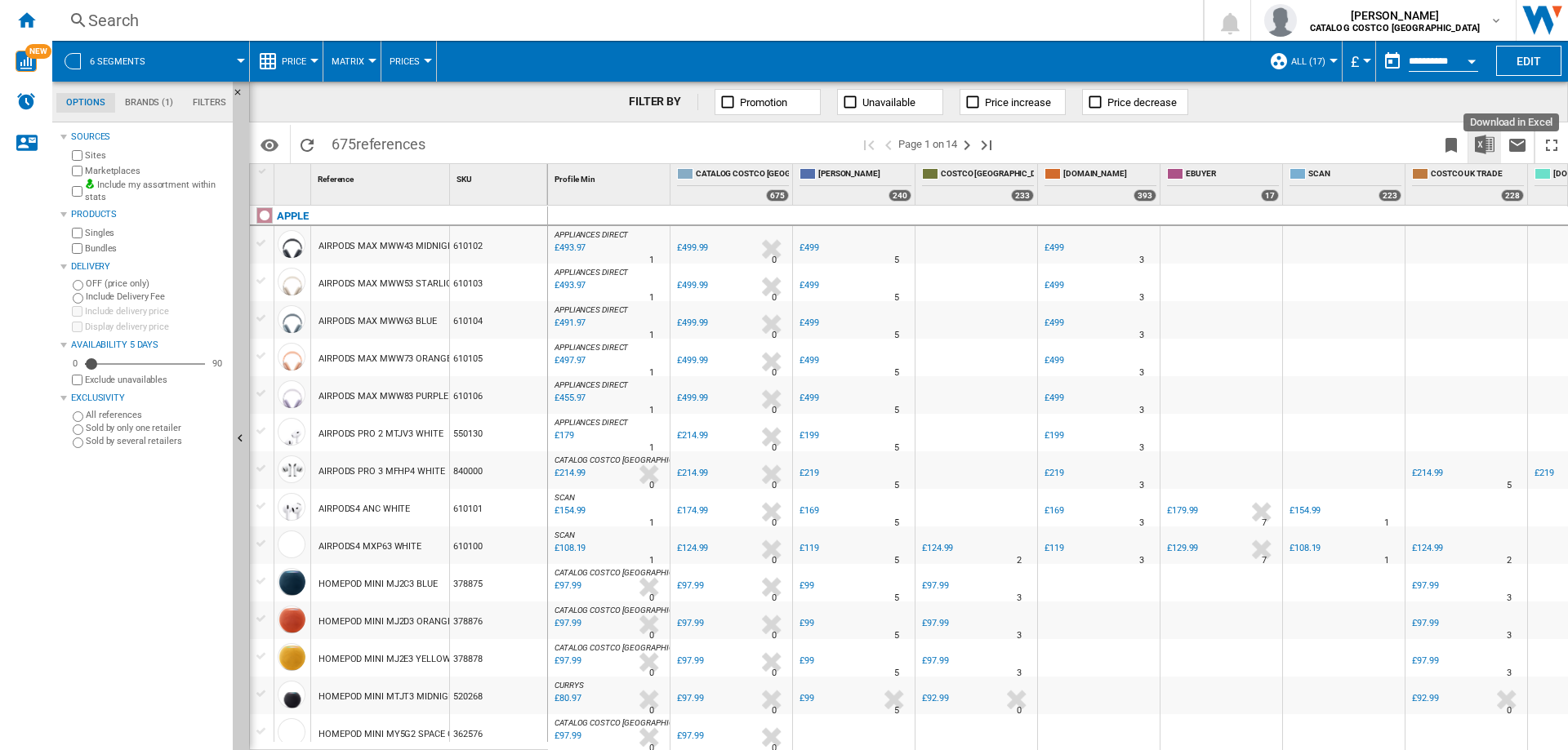
click at [1477, 145] on img "Download in Excel" at bounding box center [1484, 144] width 19 height 19
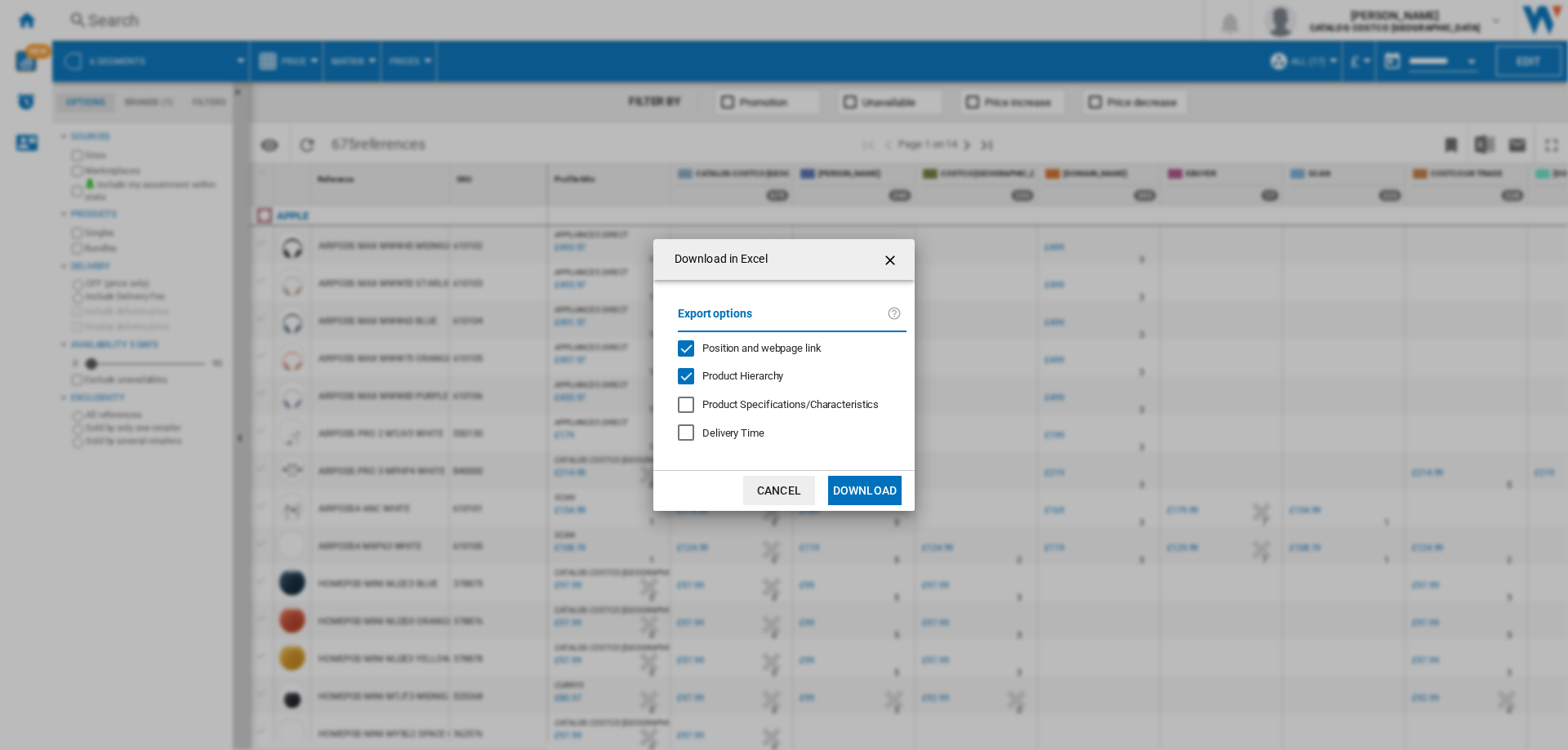
click at [694, 378] on div "Product Hierarchy" at bounding box center [686, 376] width 16 height 16
click at [750, 373] on span "Product Hierarchy" at bounding box center [743, 376] width 81 height 13
click at [742, 378] on span "Product Hierarchy" at bounding box center [743, 376] width 81 height 13
click at [871, 493] on button "Download" at bounding box center [864, 490] width 73 height 29
